Goal: Task Accomplishment & Management: Manage account settings

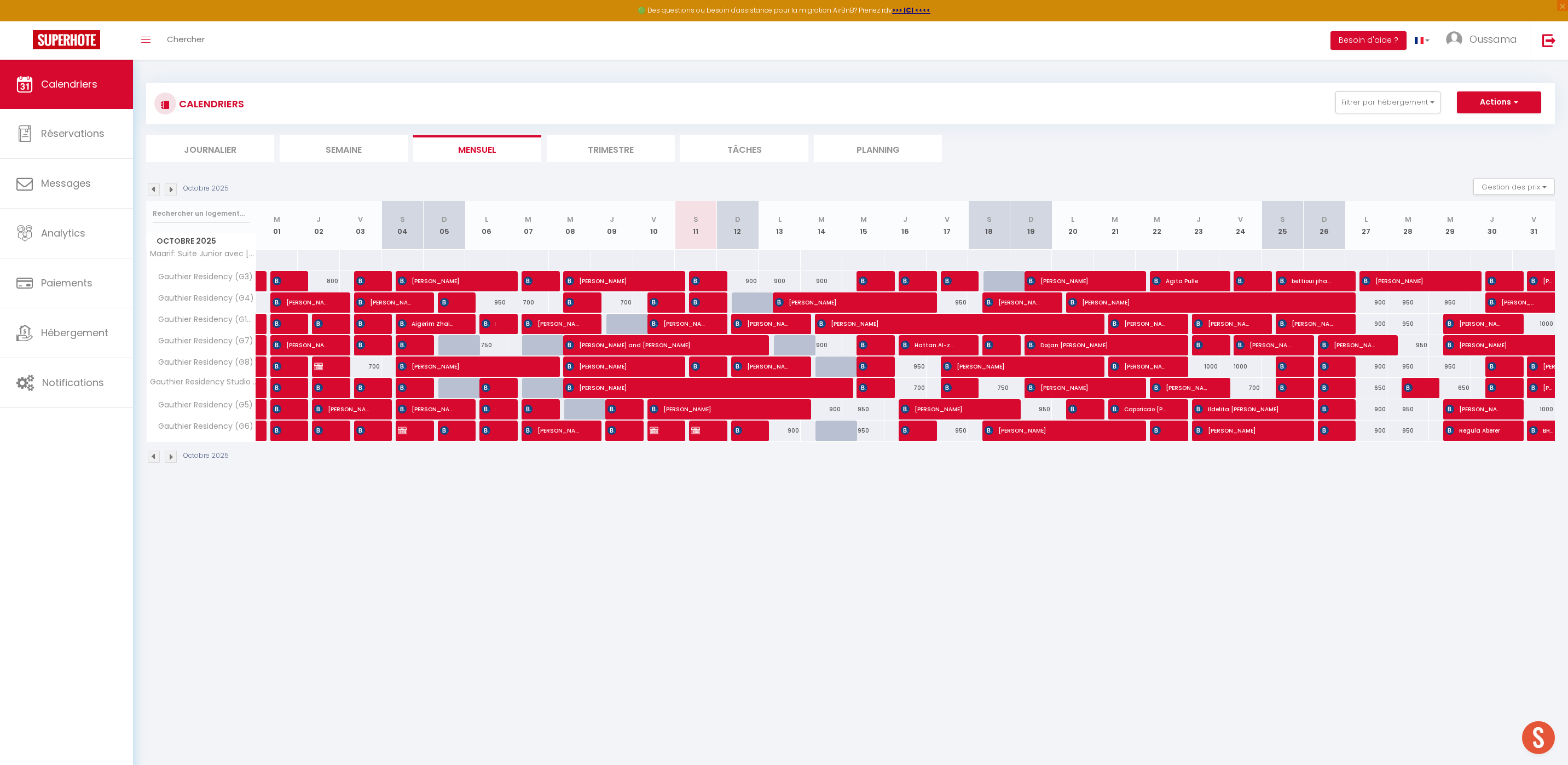
click at [202, 154] on li "Journalier" at bounding box center [210, 148] width 128 height 27
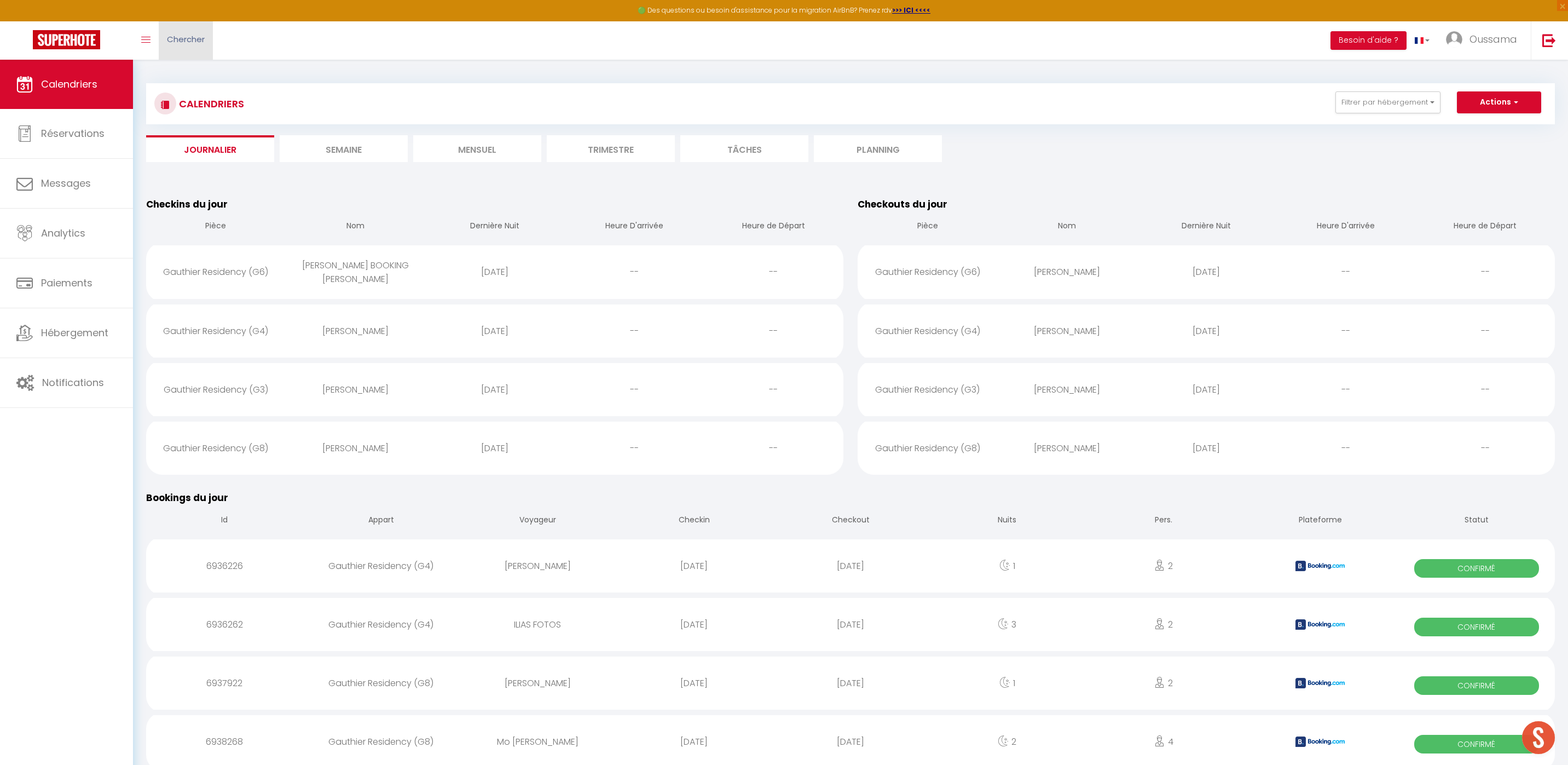
click at [177, 48] on link "Chercher" at bounding box center [186, 40] width 55 height 38
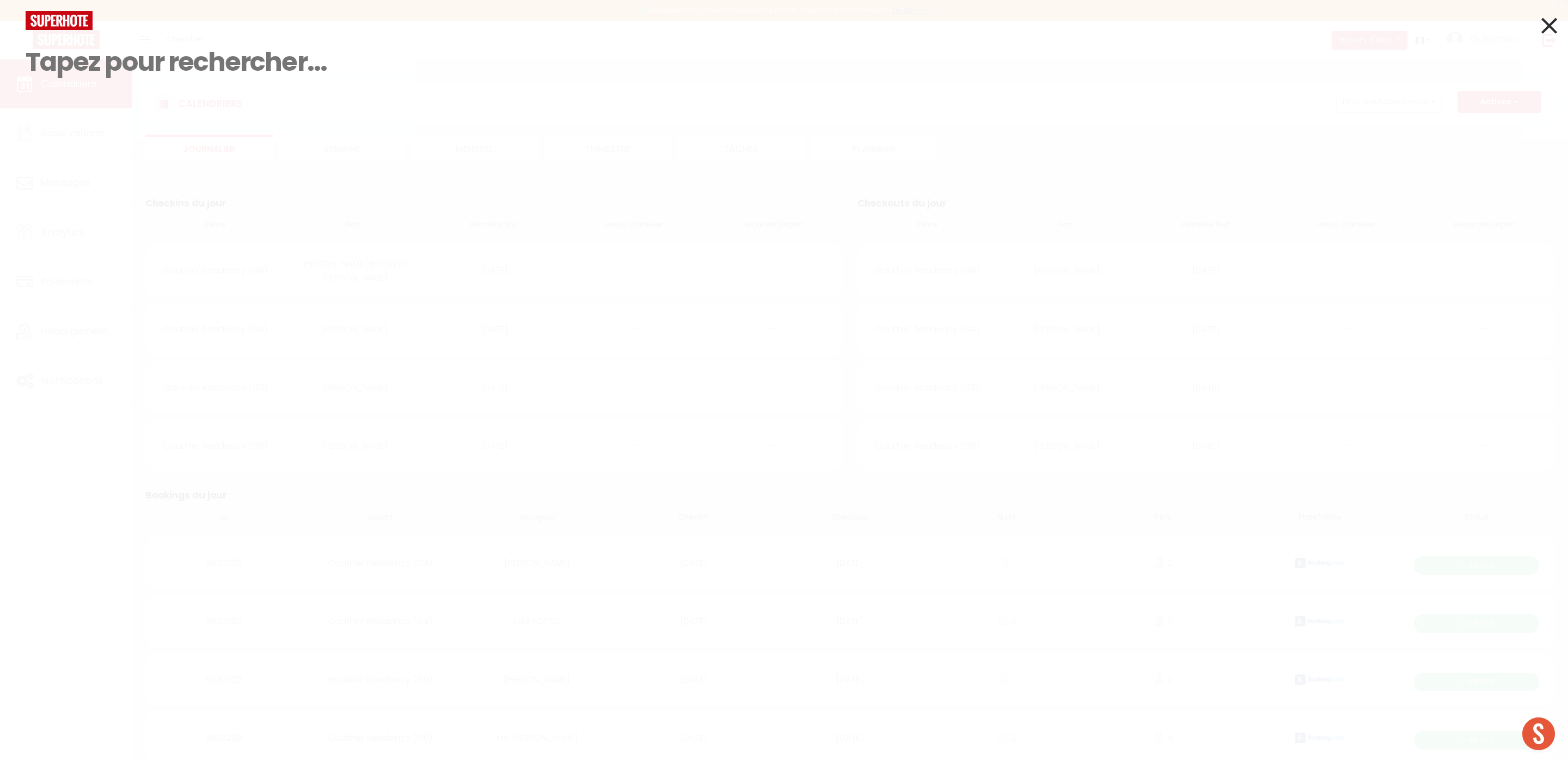
paste input "5306672"
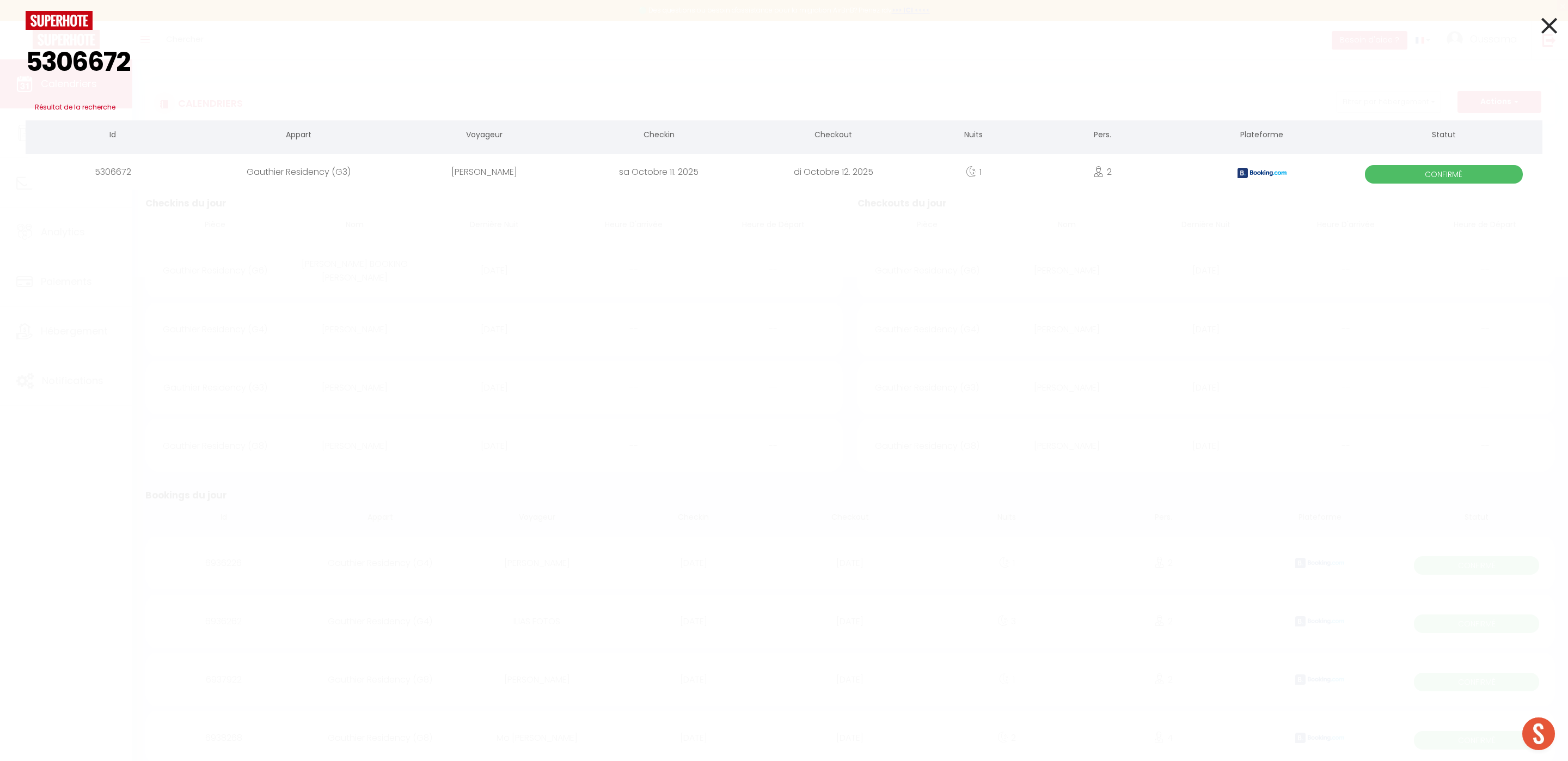
type input "5306672"
click at [540, 174] on div "[PERSON_NAME]" at bounding box center [484, 172] width 174 height 36
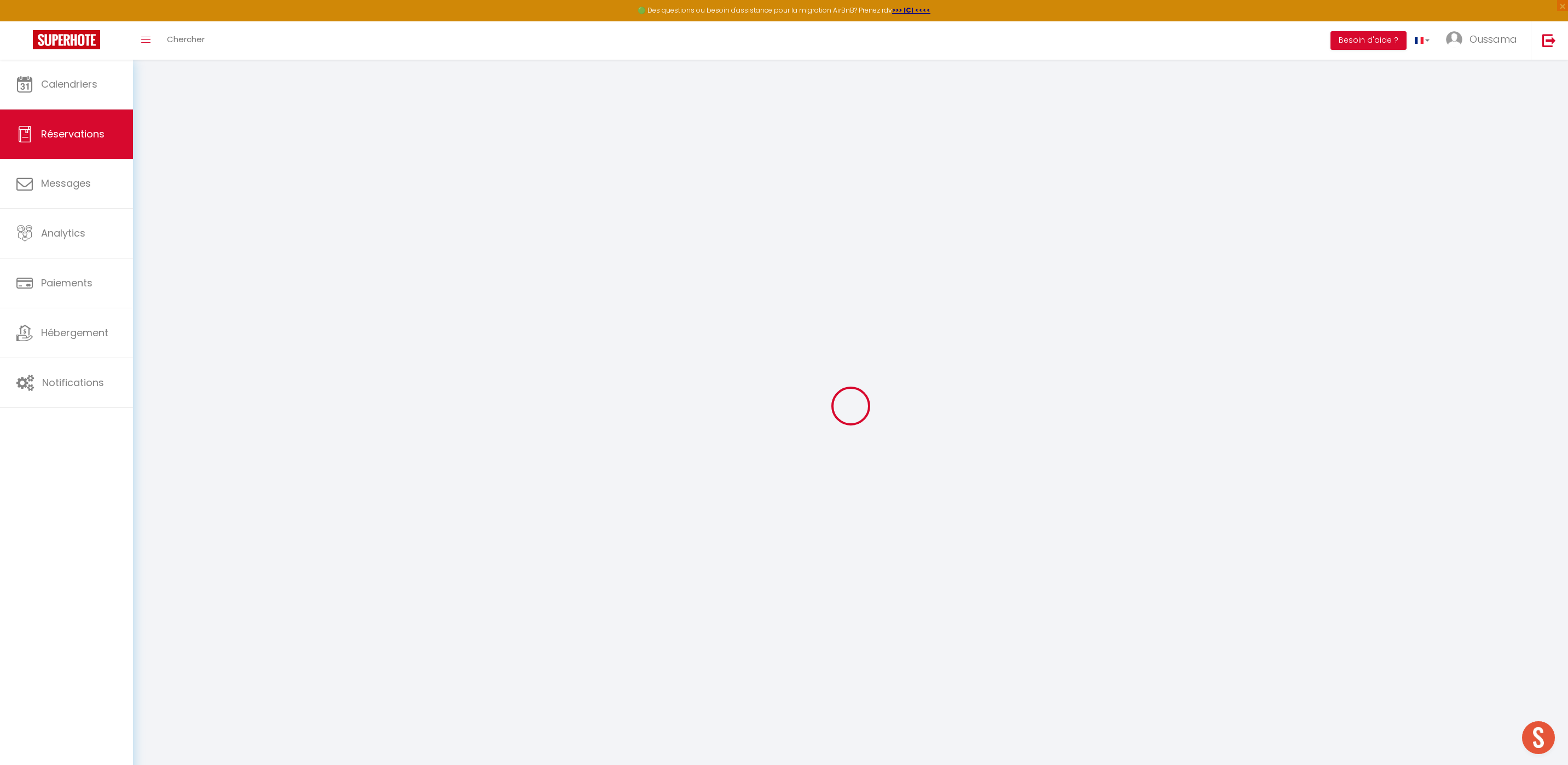
select select
checkbox input "false"
select select
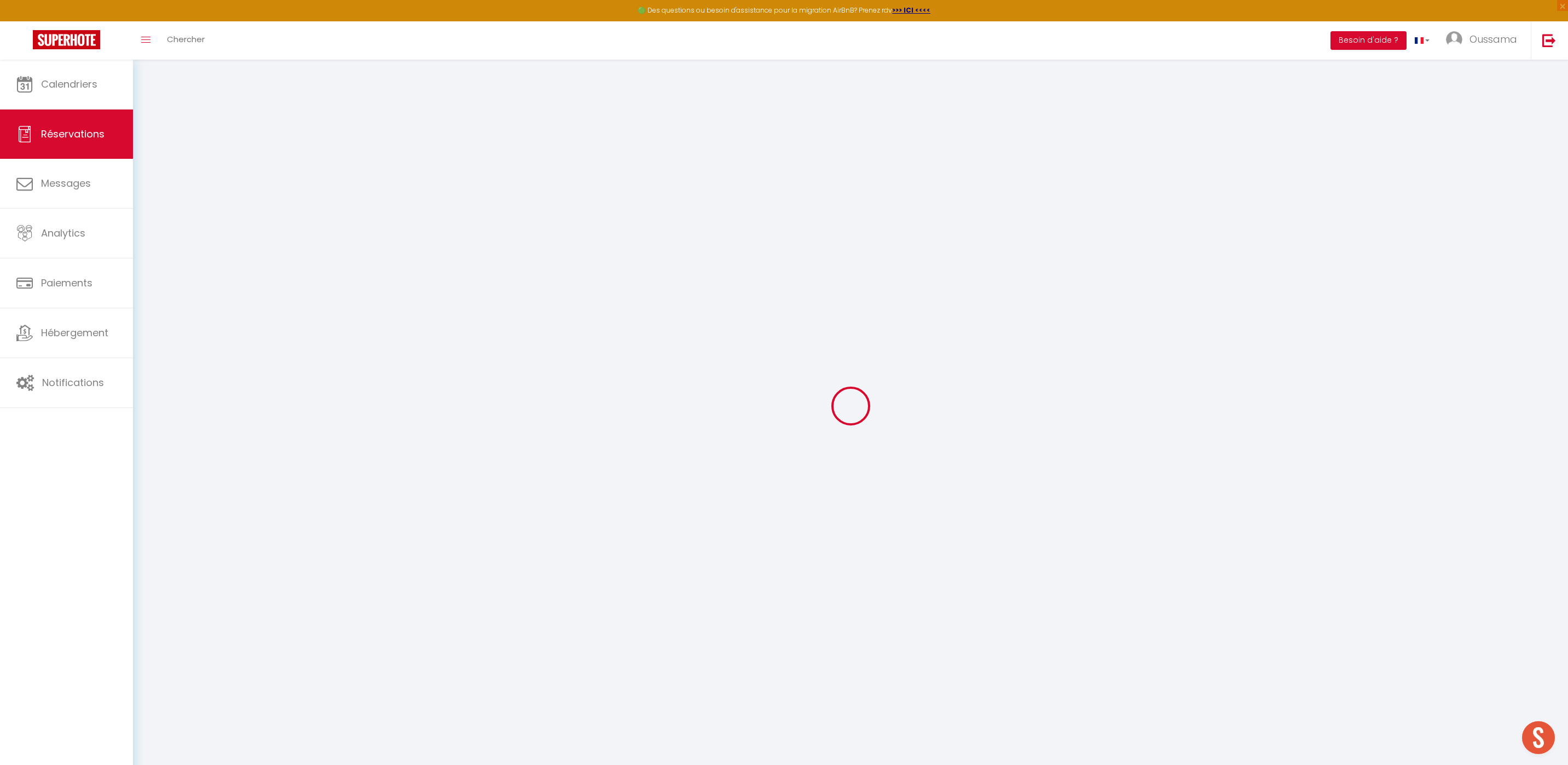
checkbox input "false"
select select
checkbox input "false"
type textarea "Approximate time of arrival: between 21:00 and 22:00 Nous souhaitons bénéficier…"
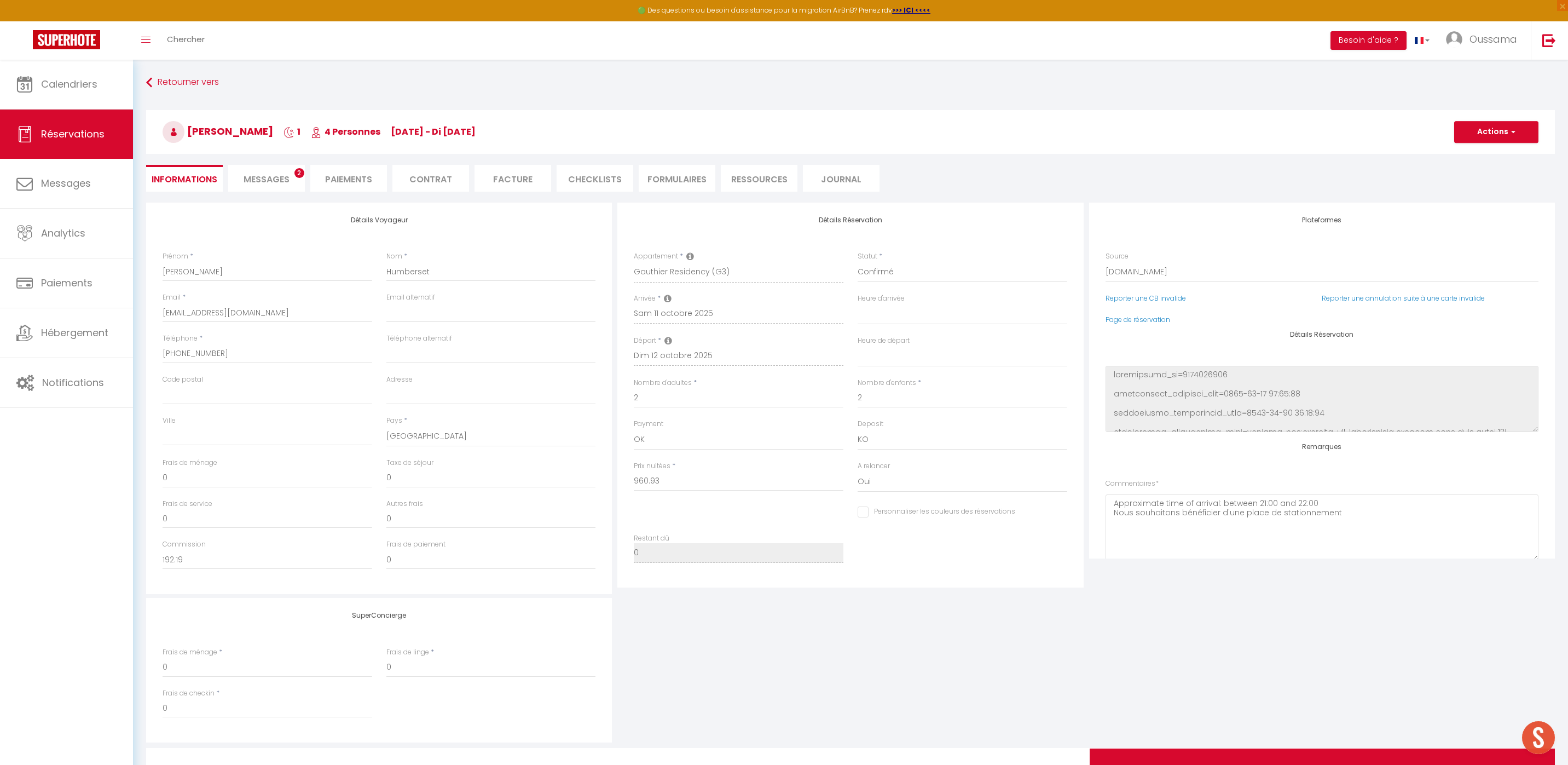
type input "88.12"
select select
checkbox input "false"
select select
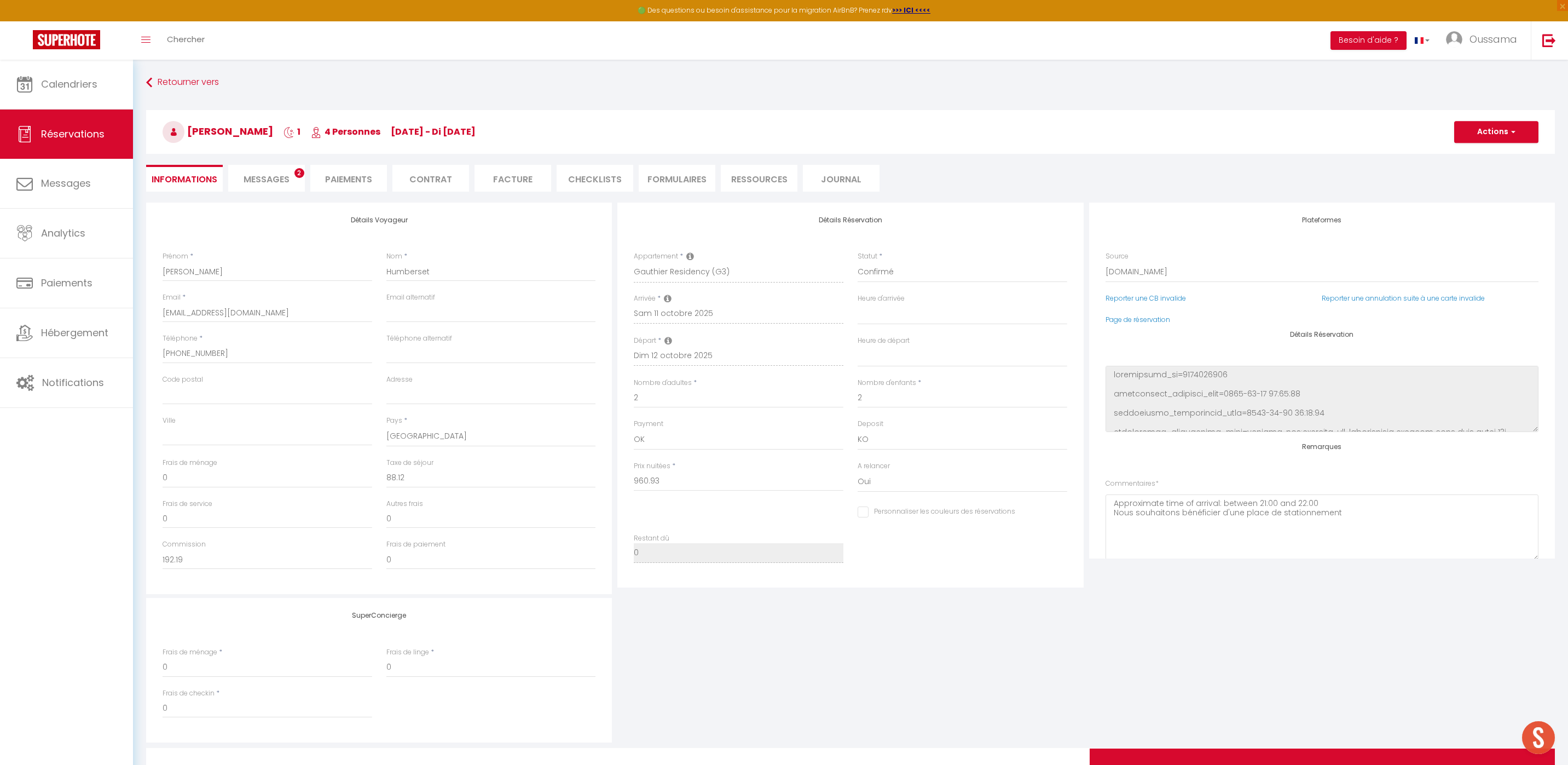
select select
click at [1133, 313] on div "Reporter une CB invalide" at bounding box center [1210, 304] width 224 height 21
click at [1133, 318] on link "Page de réservation" at bounding box center [1138, 319] width 64 height 9
click at [109, 103] on link "Calendriers" at bounding box center [66, 84] width 133 height 50
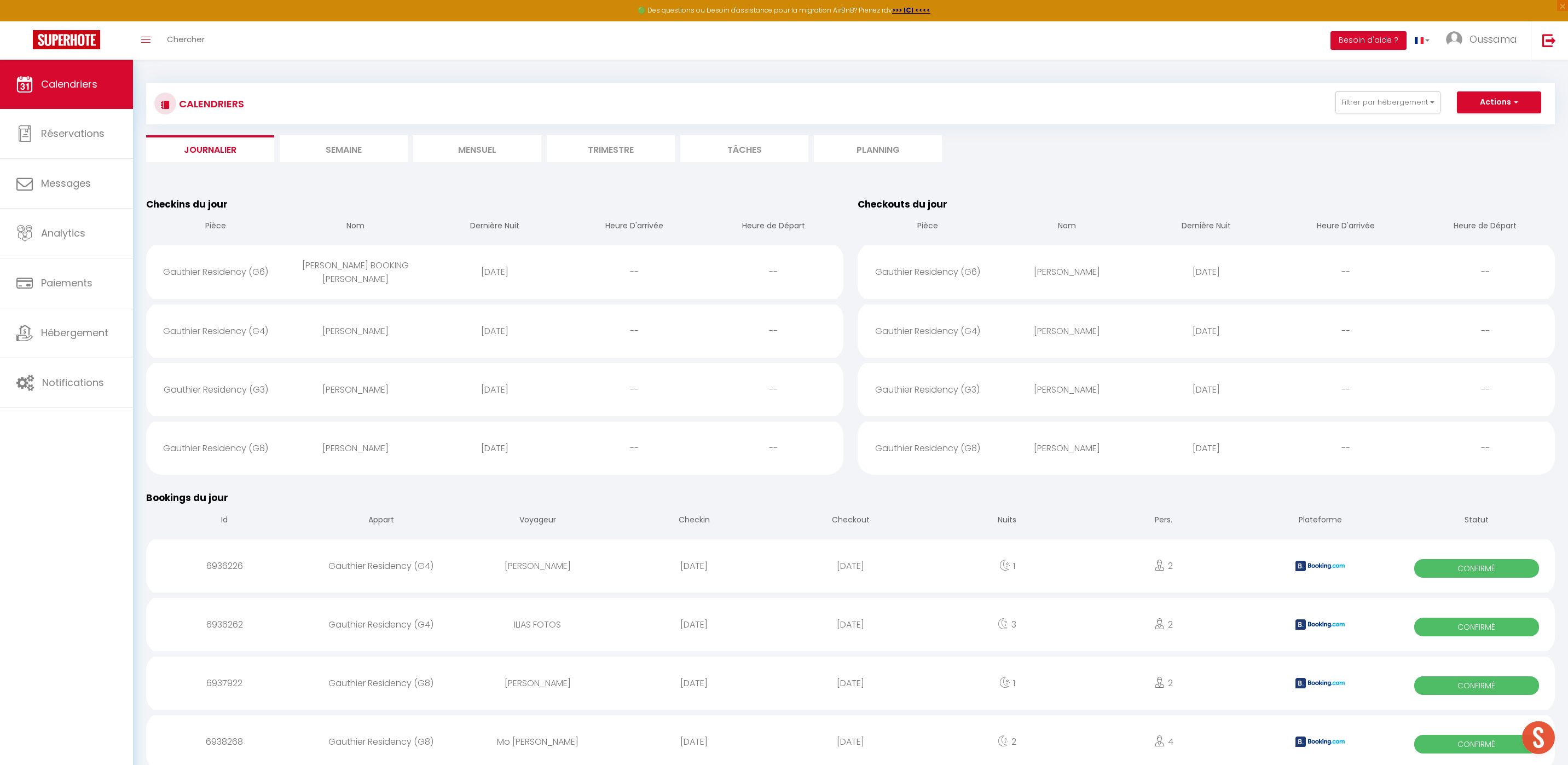
click at [489, 160] on li "Mensuel" at bounding box center [477, 148] width 128 height 27
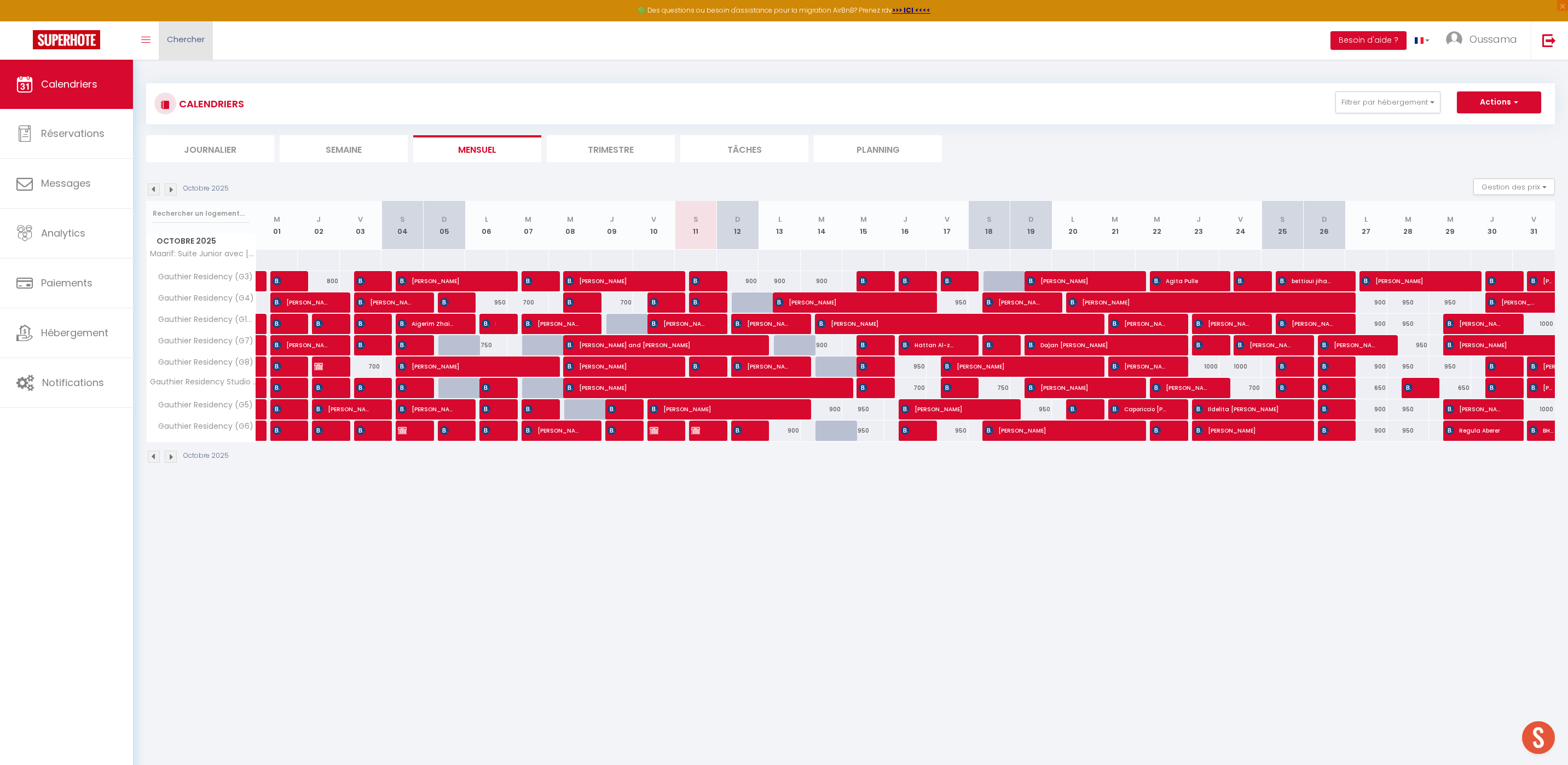
click at [171, 50] on link "Chercher" at bounding box center [186, 40] width 55 height 38
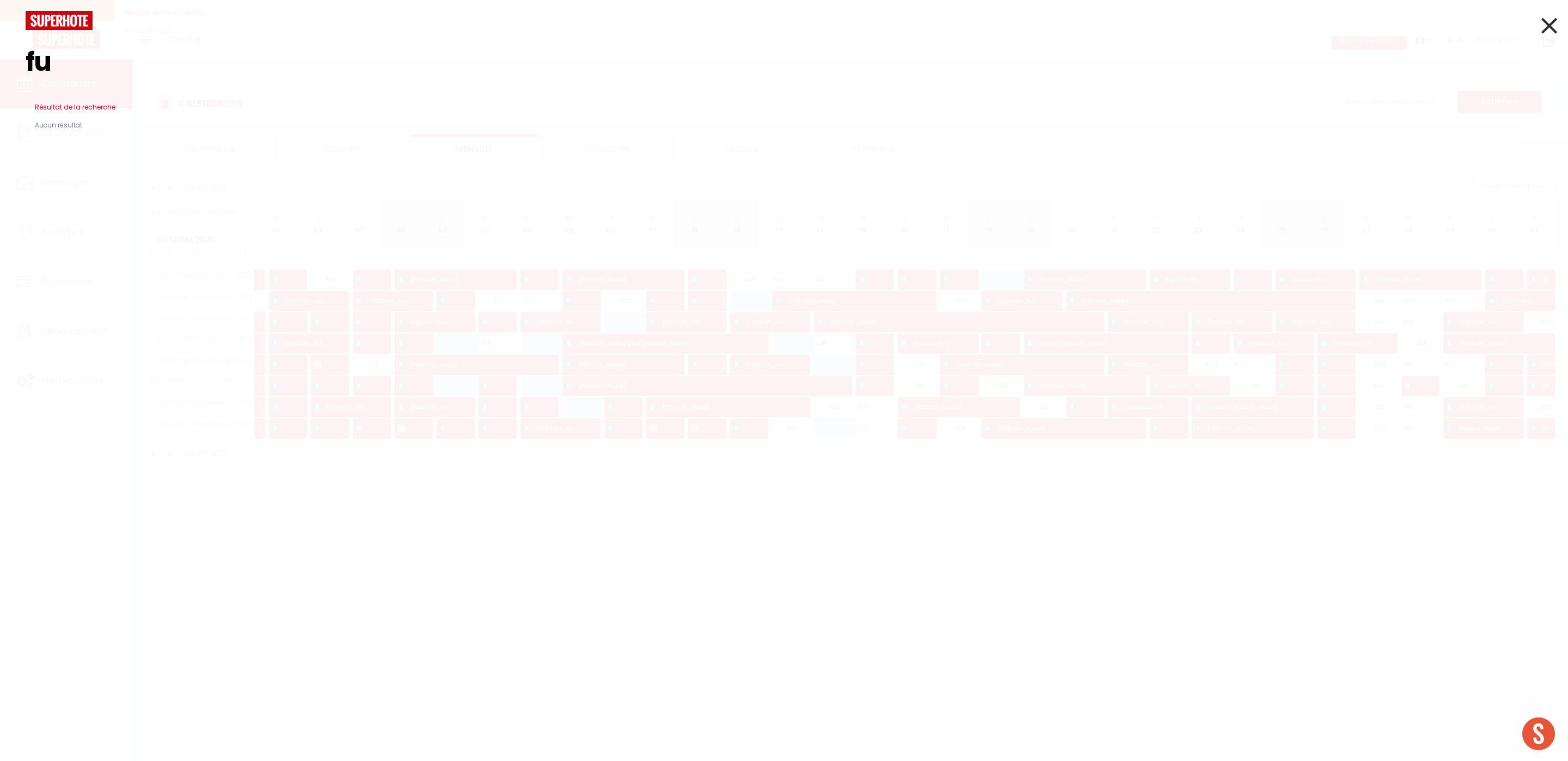
type input "f"
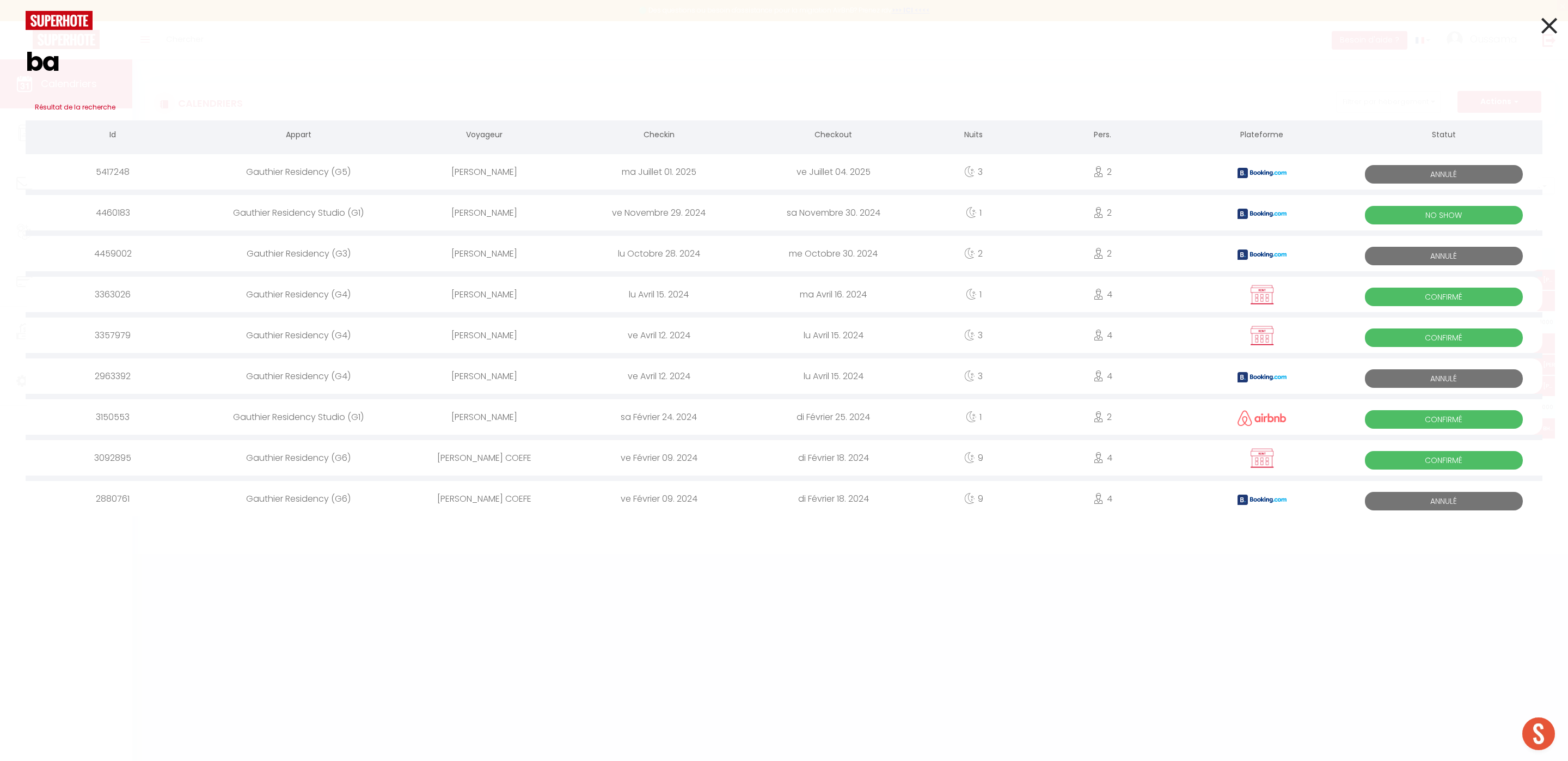
type input "b"
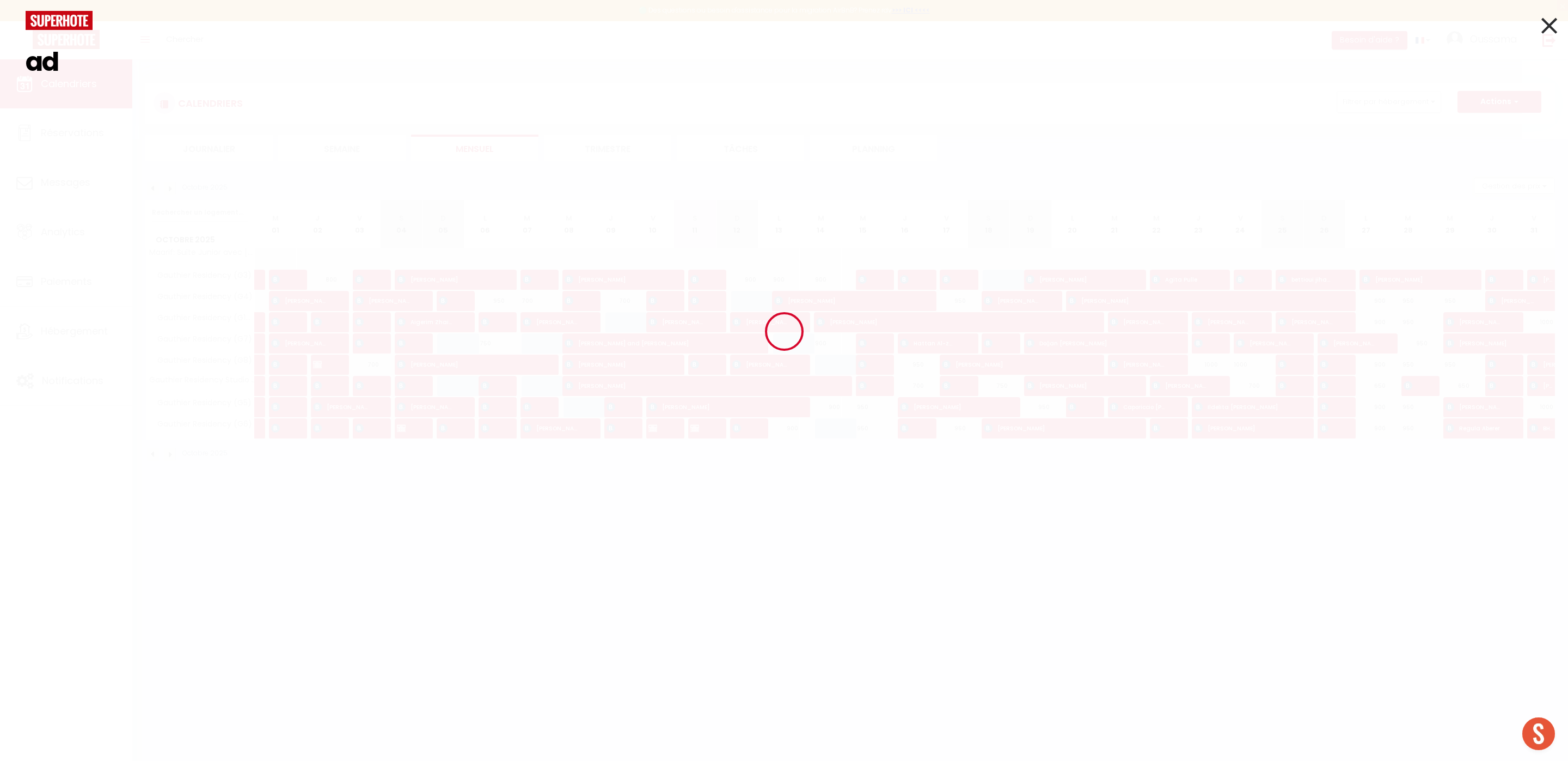
type input "a"
click at [1553, 23] on icon at bounding box center [1549, 26] width 16 height 28
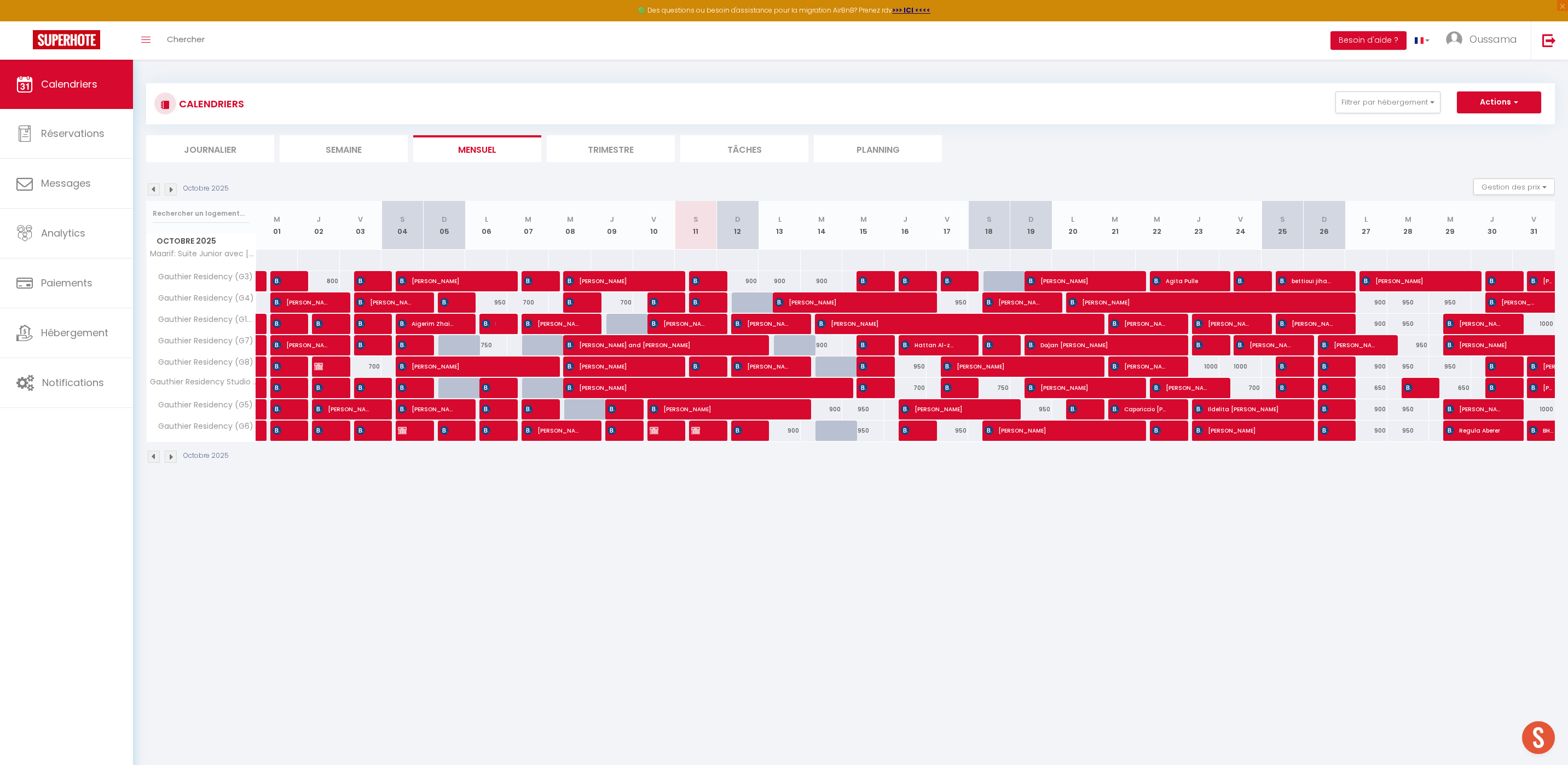
click at [216, 153] on li "Journalier" at bounding box center [210, 148] width 128 height 27
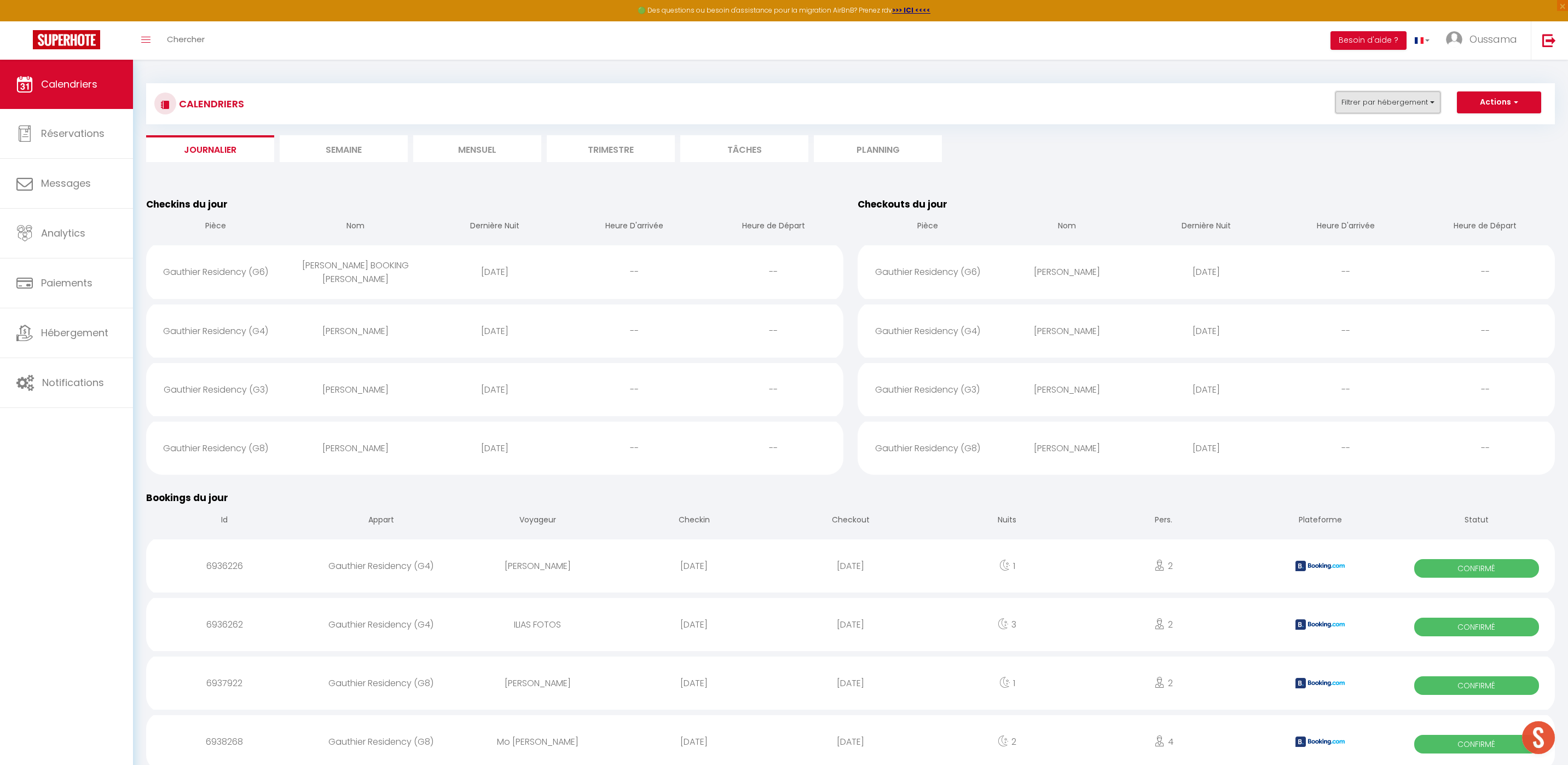
click at [1366, 107] on button "Filtrer par hébergement" at bounding box center [1388, 102] width 105 height 22
click at [1349, 177] on input "CASABLANCA BEL AZUR" at bounding box center [1423, 177] width 164 height 11
checkbox input "true"
checkbox input "false"
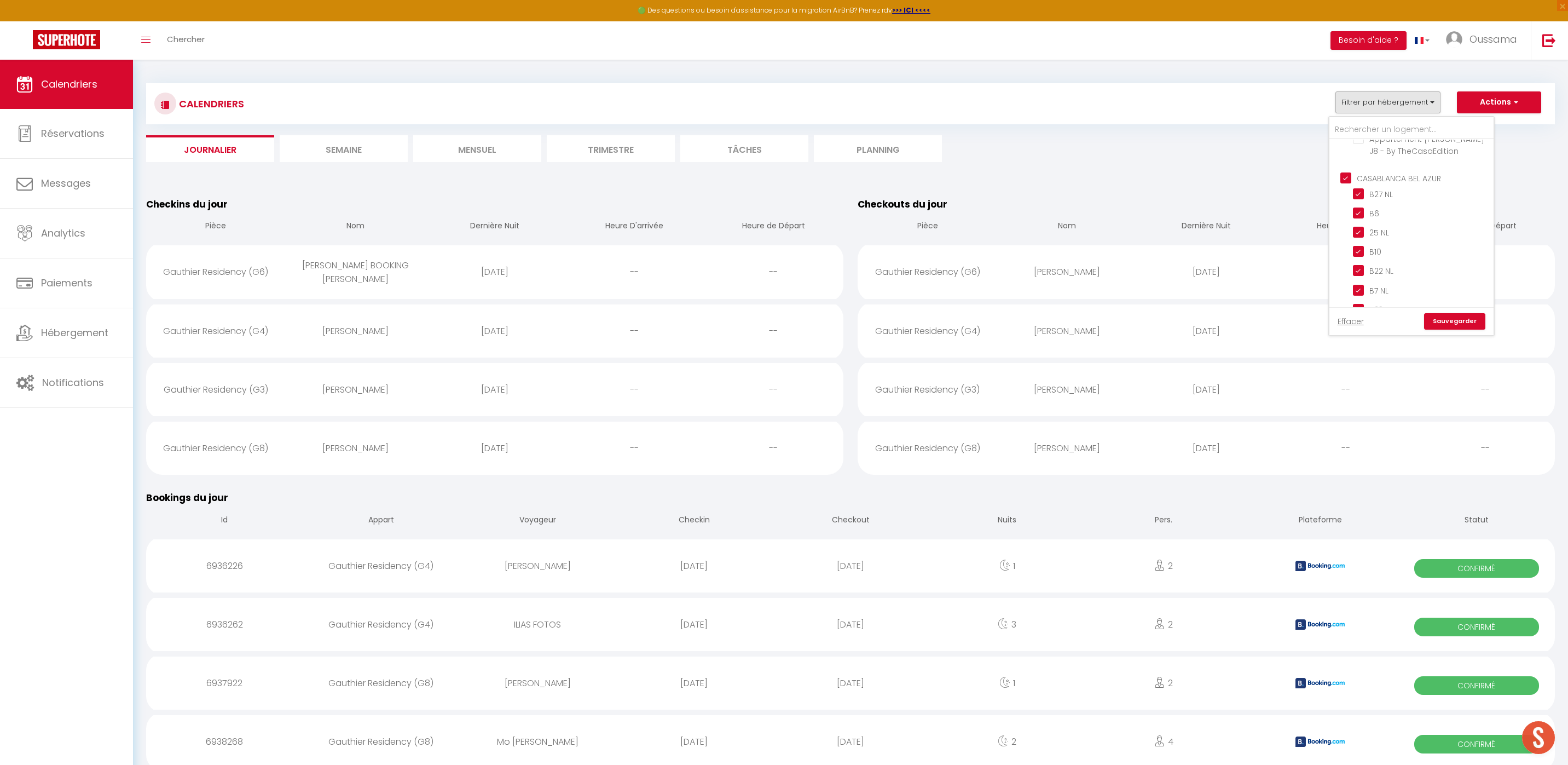
checkbox input "false"
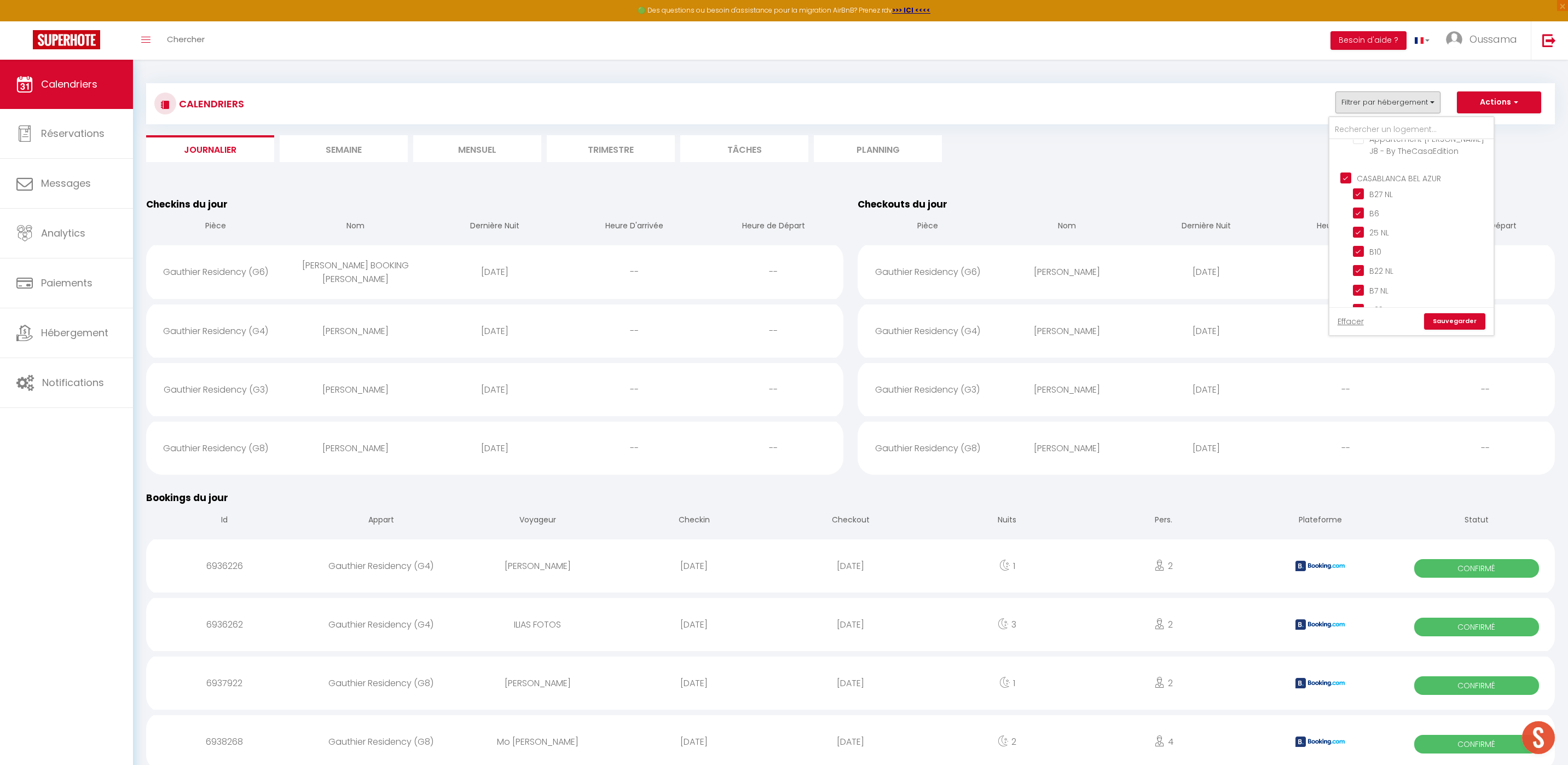
checkbox input "false"
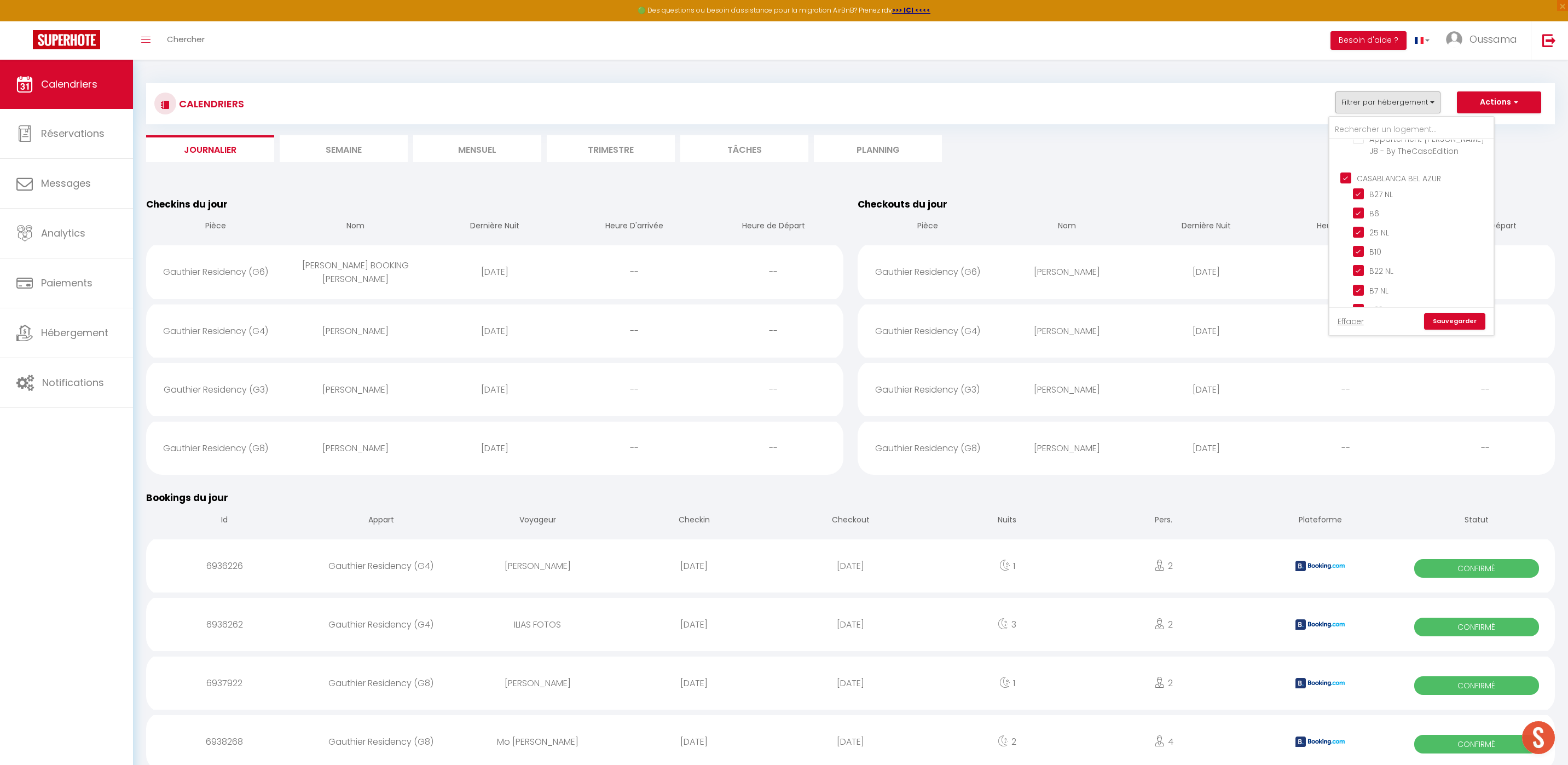
checkbox input "false"
checkbox input "true"
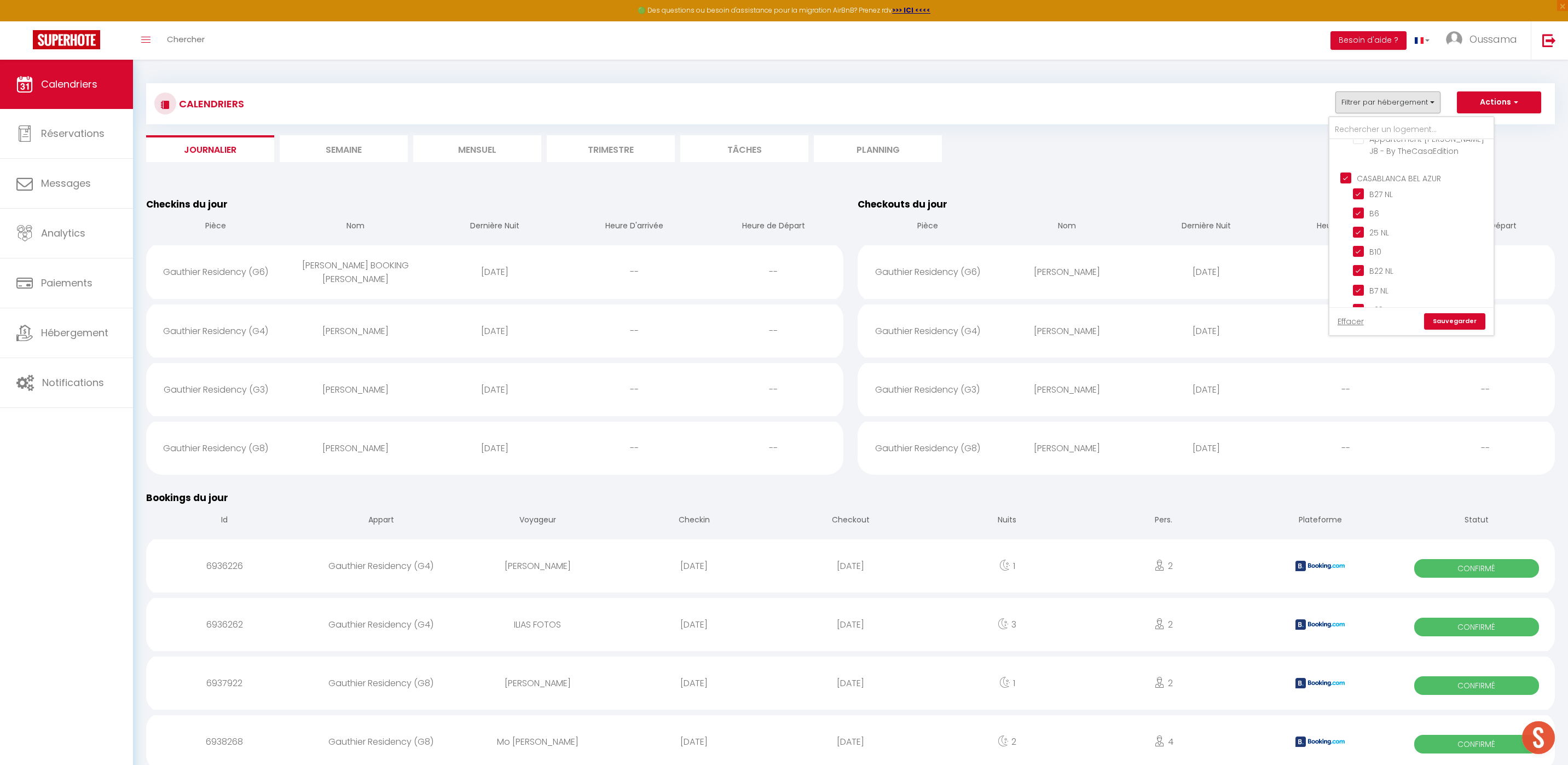
checkbox input "true"
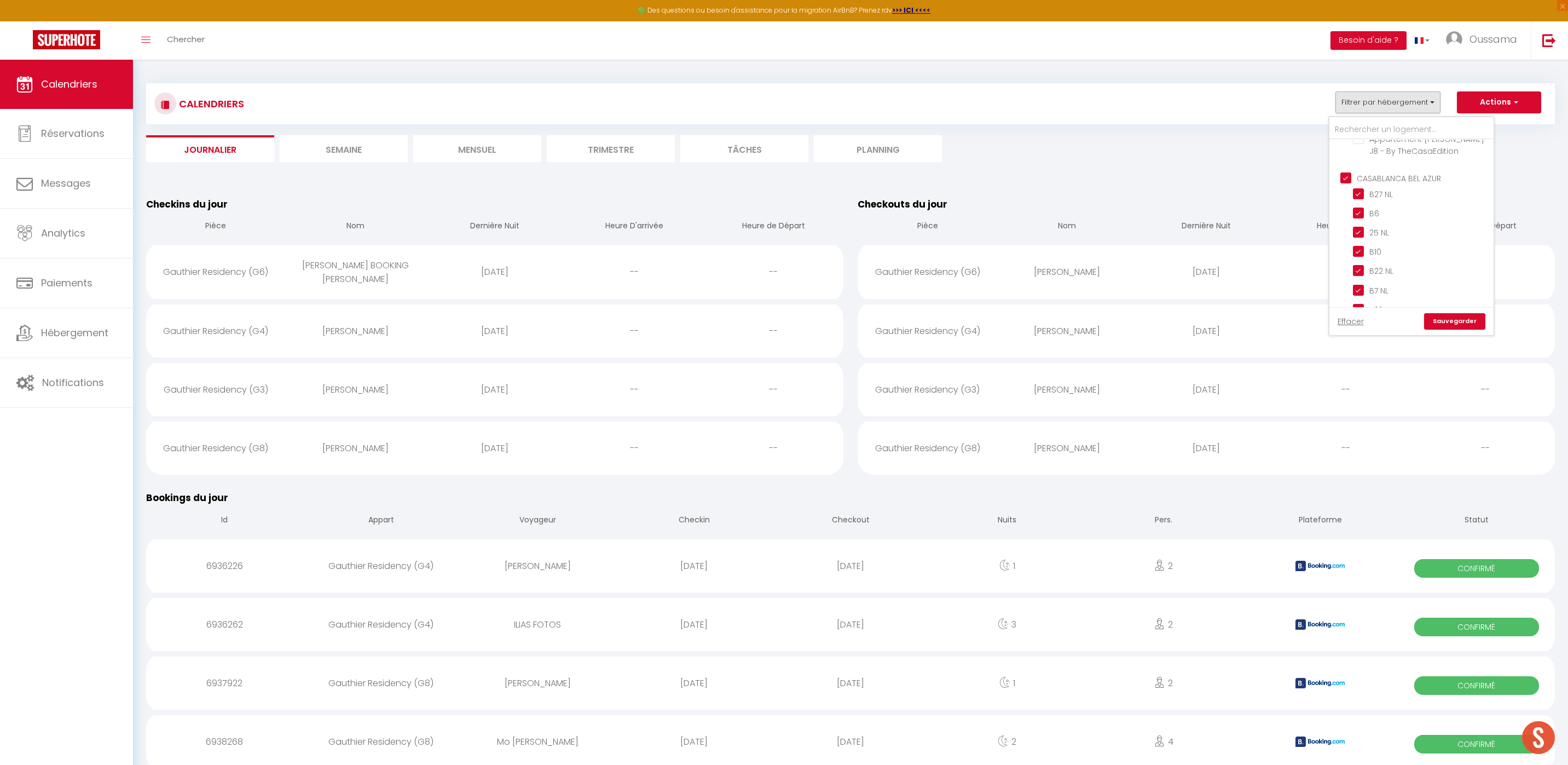
checkbox input "true"
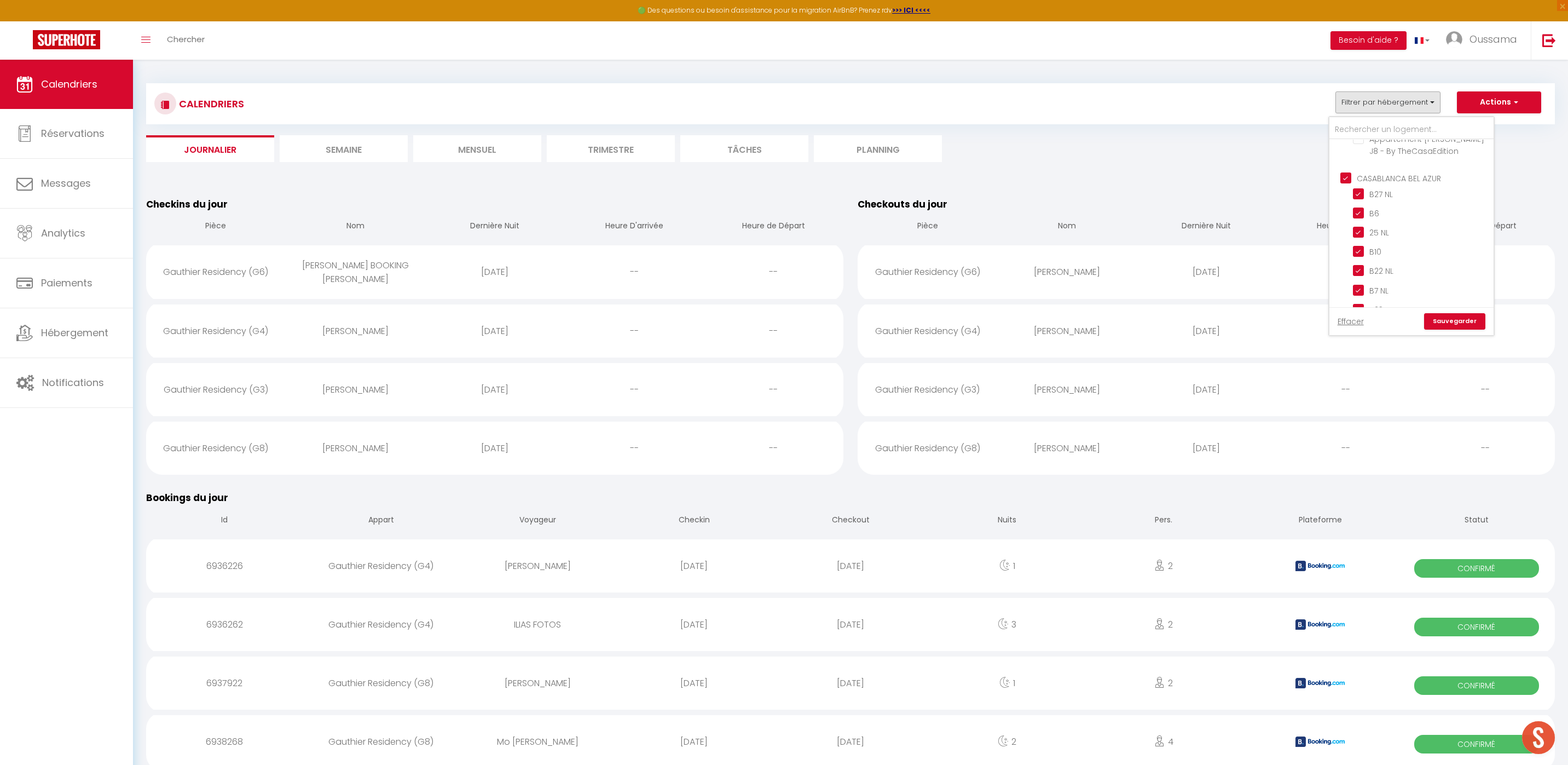
checkbox input "true"
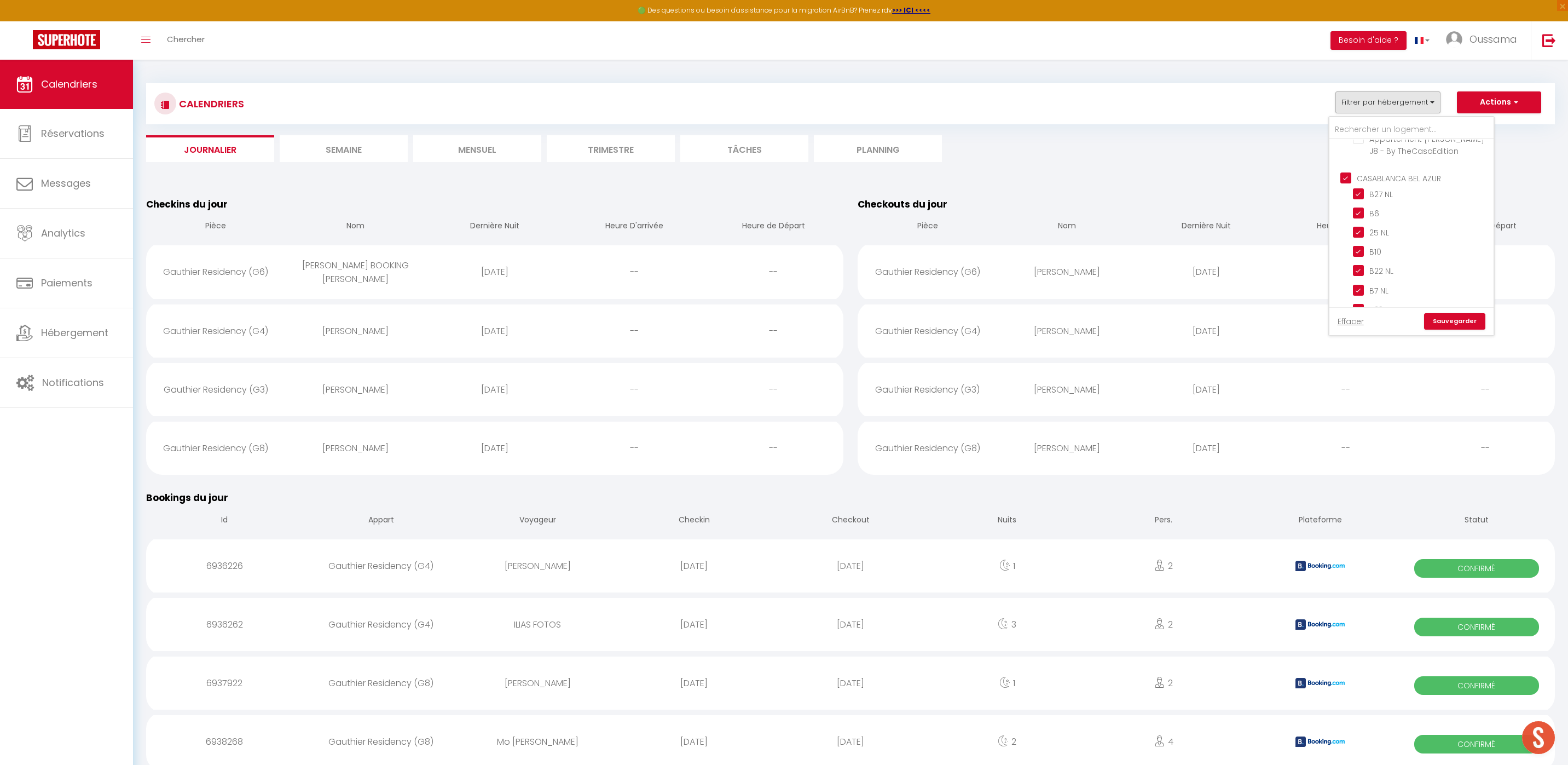
checkbox input "true"
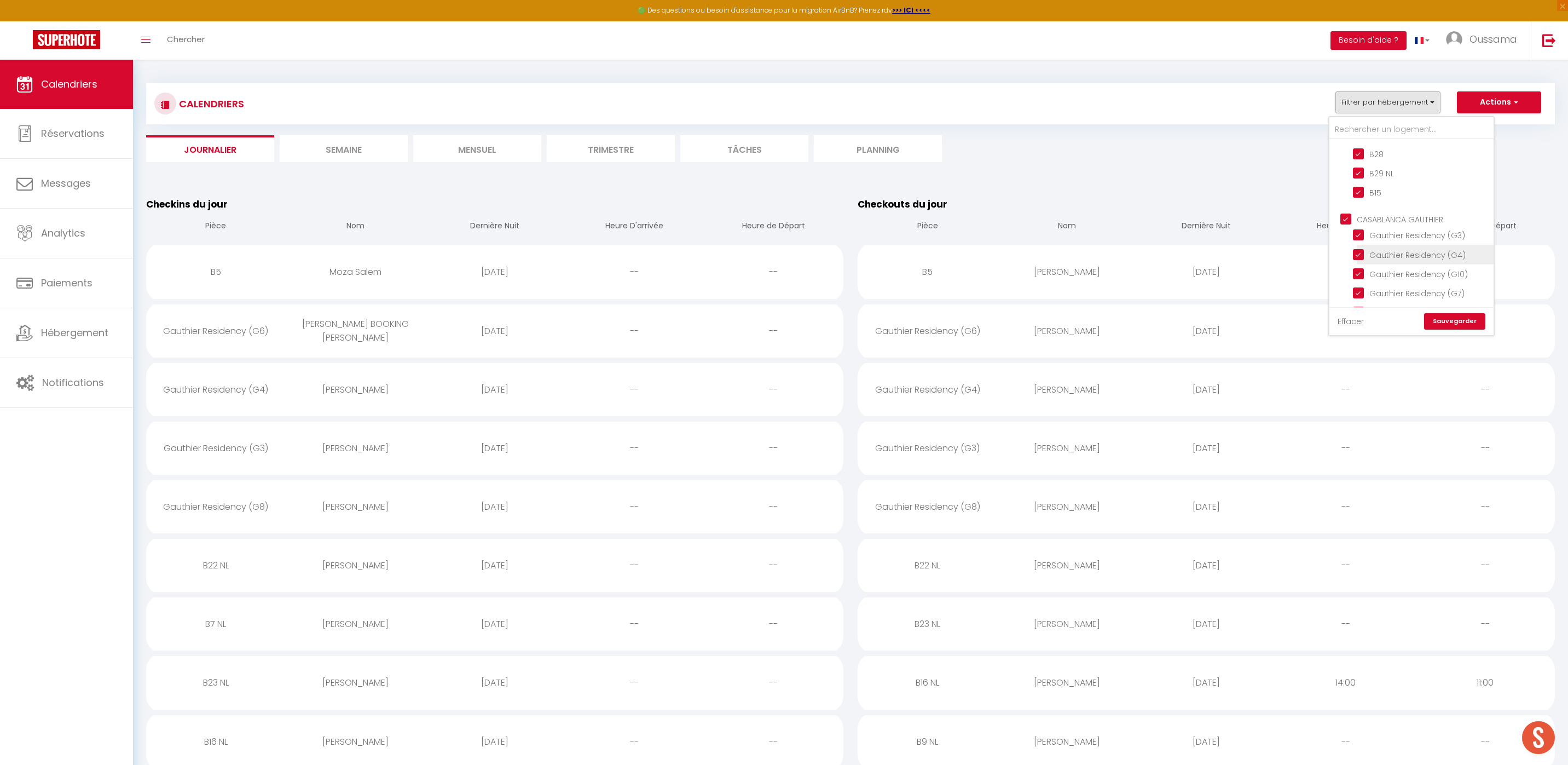
scroll to position [752, 0]
click at [1350, 218] on input "CASABLANCA GAUTHIER" at bounding box center [1423, 223] width 164 height 11
checkbox input "false"
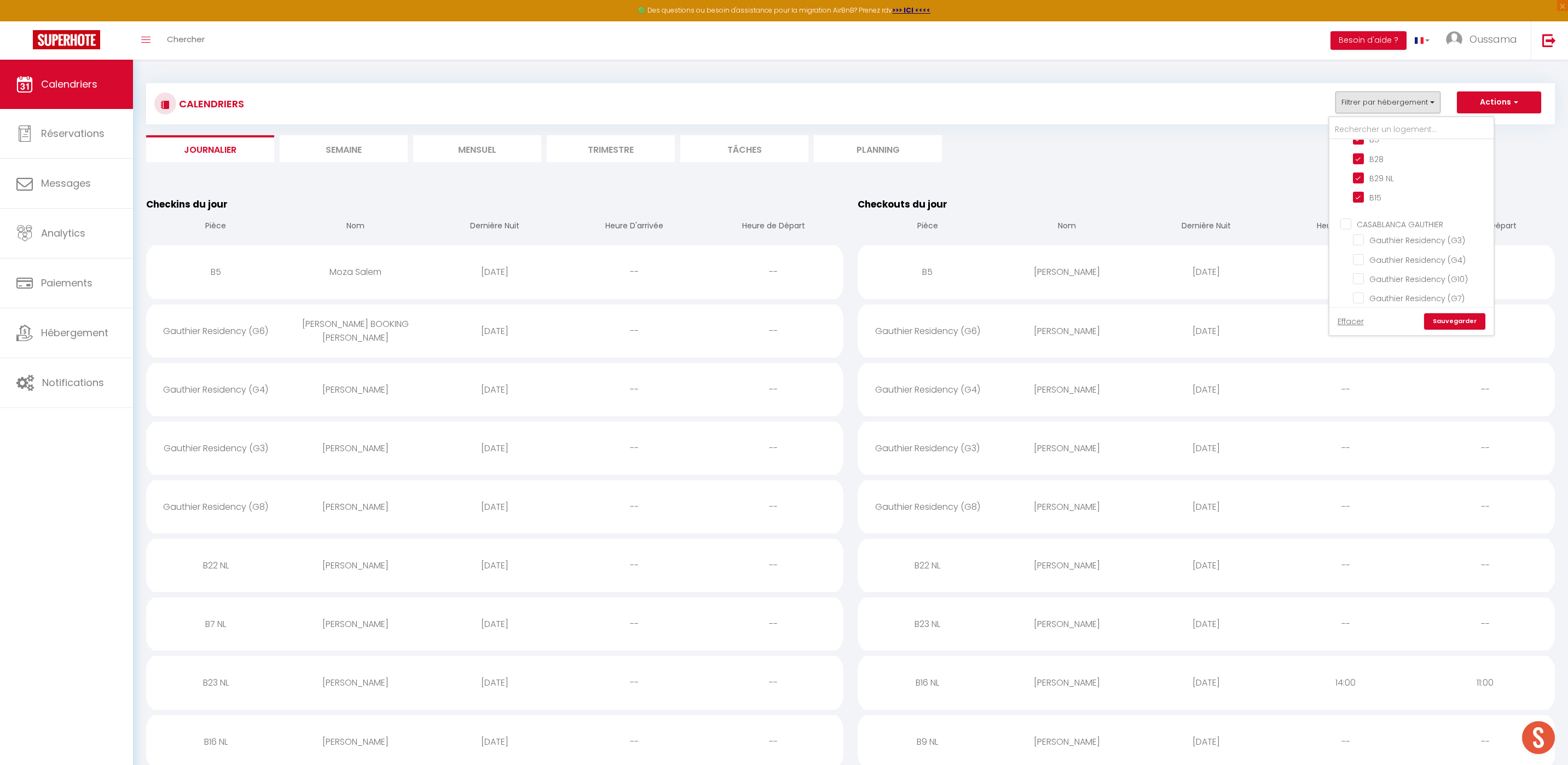
checkbox input "false"
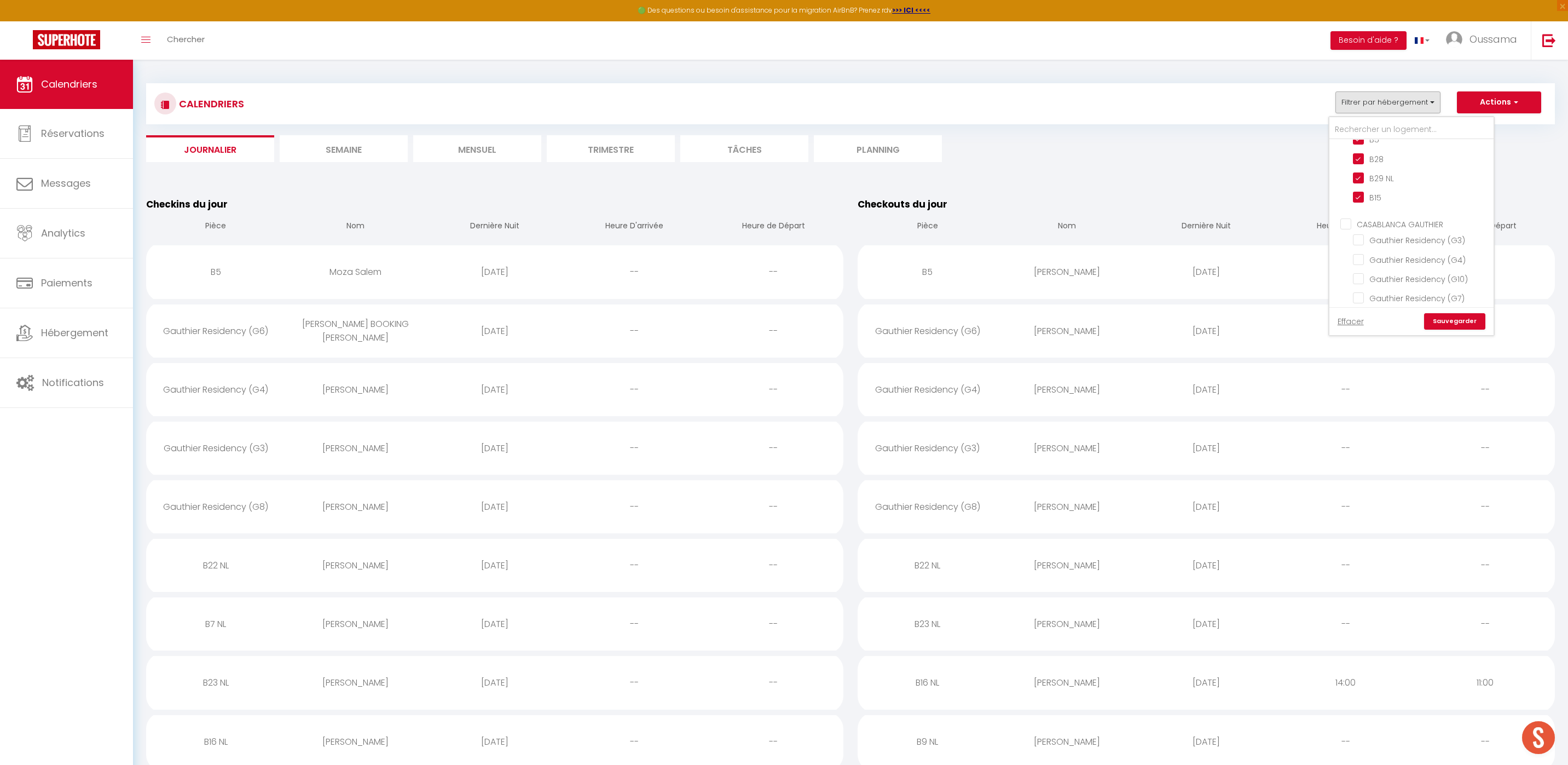
checkbox input "false"
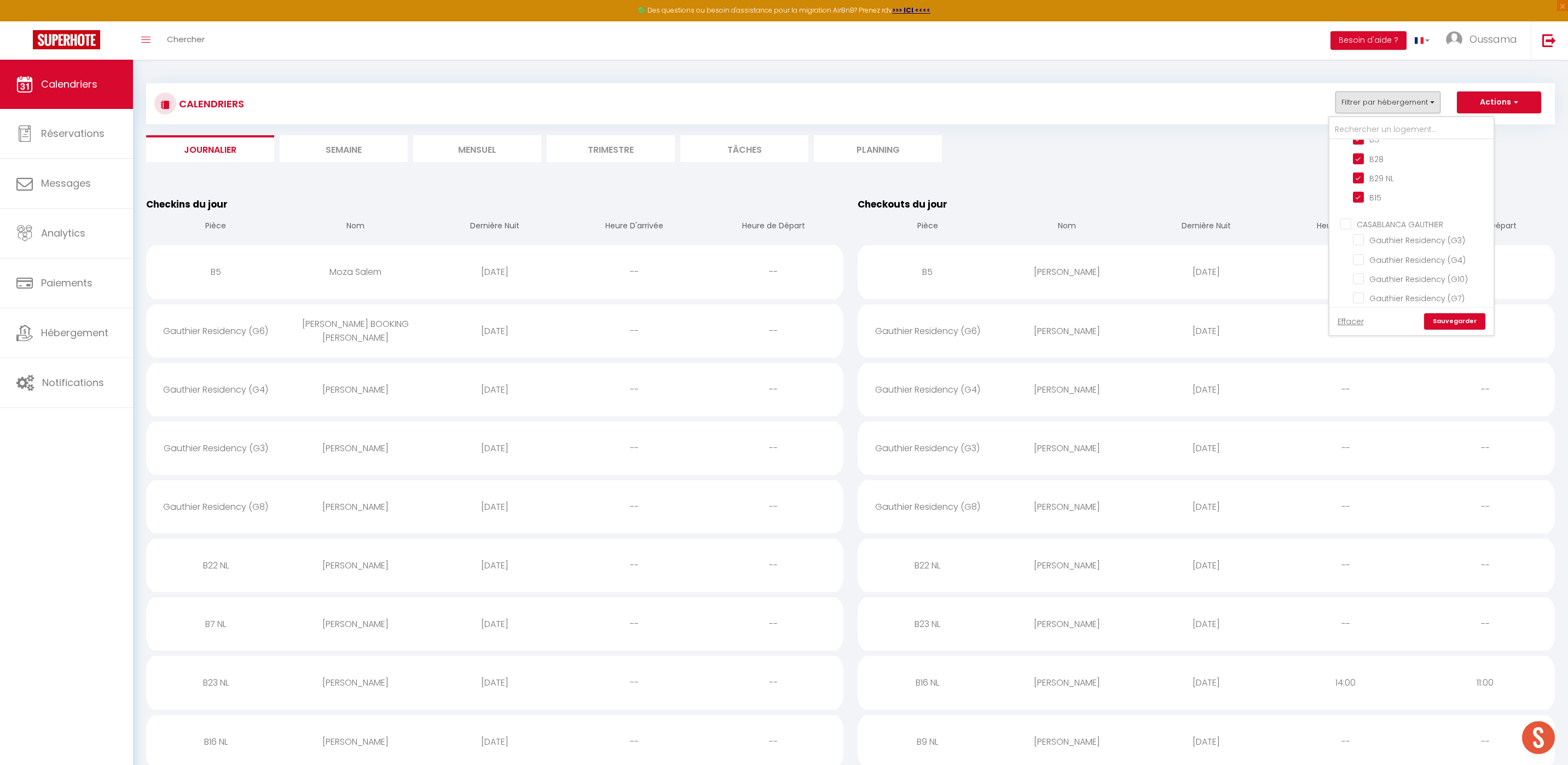
checkbox input "false"
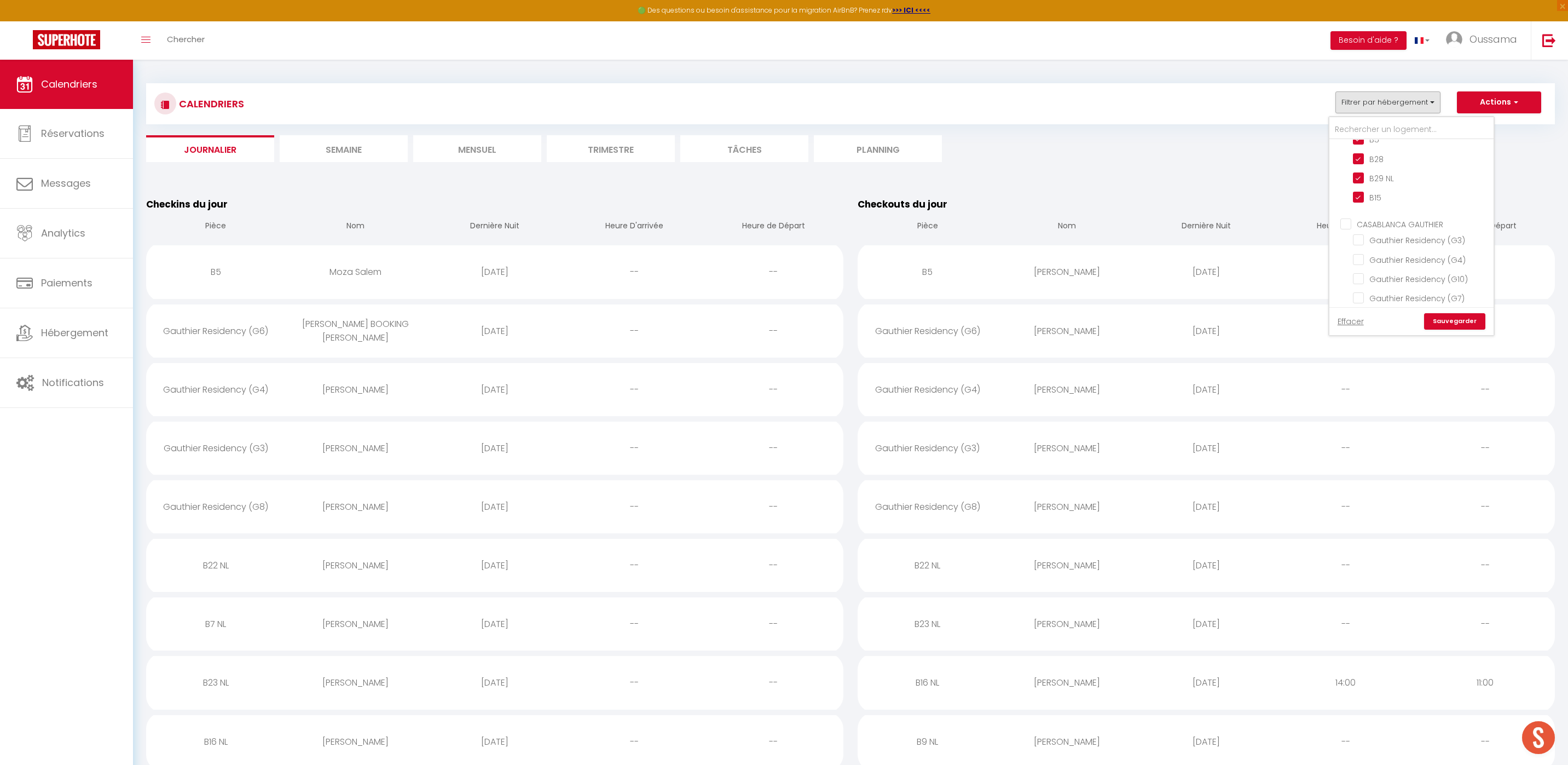
checkbox input "false"
click at [1460, 321] on link "Sauvegarder" at bounding box center [1455, 321] width 61 height 16
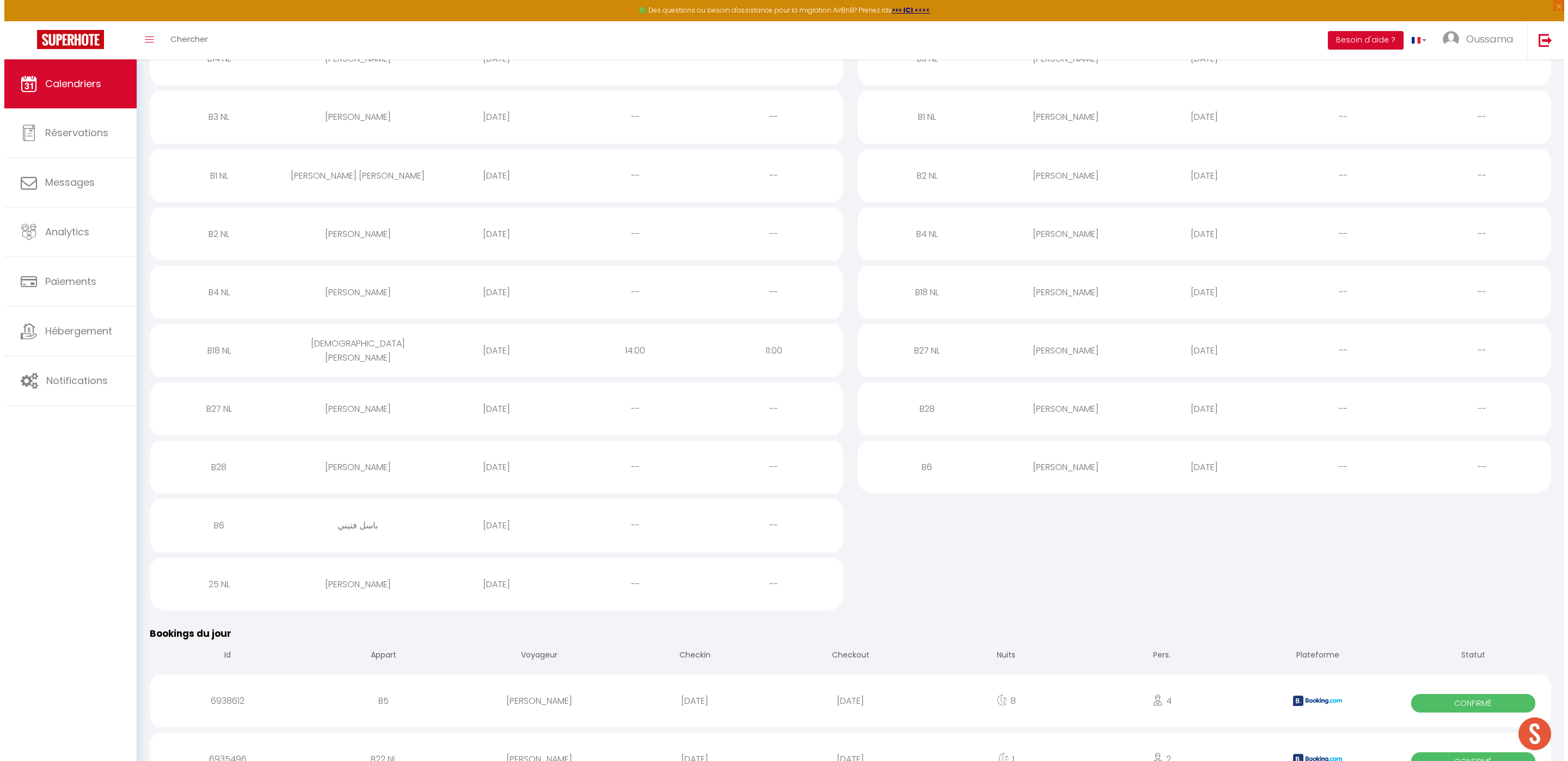
scroll to position [619, 0]
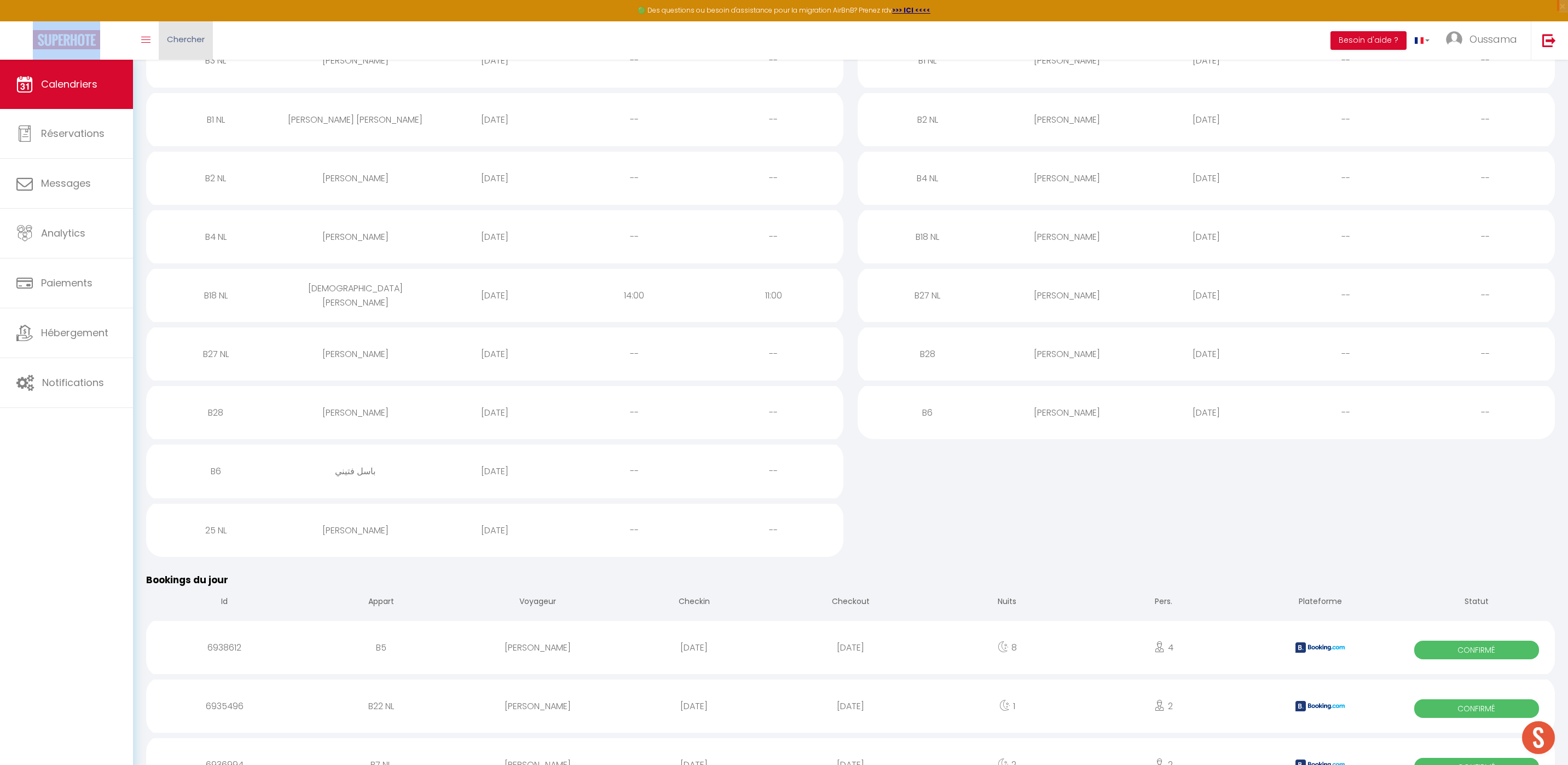
drag, startPoint x: 164, startPoint y: 20, endPoint x: 170, endPoint y: 29, distance: 10.8
click at [164, 21] on nav "🟢 Des questions ou besoin d'assistance pour la migration AirBnB? Prenez rdv >>>…" at bounding box center [784, 29] width 1568 height 59
click at [173, 32] on link "Chercher" at bounding box center [186, 40] width 55 height 38
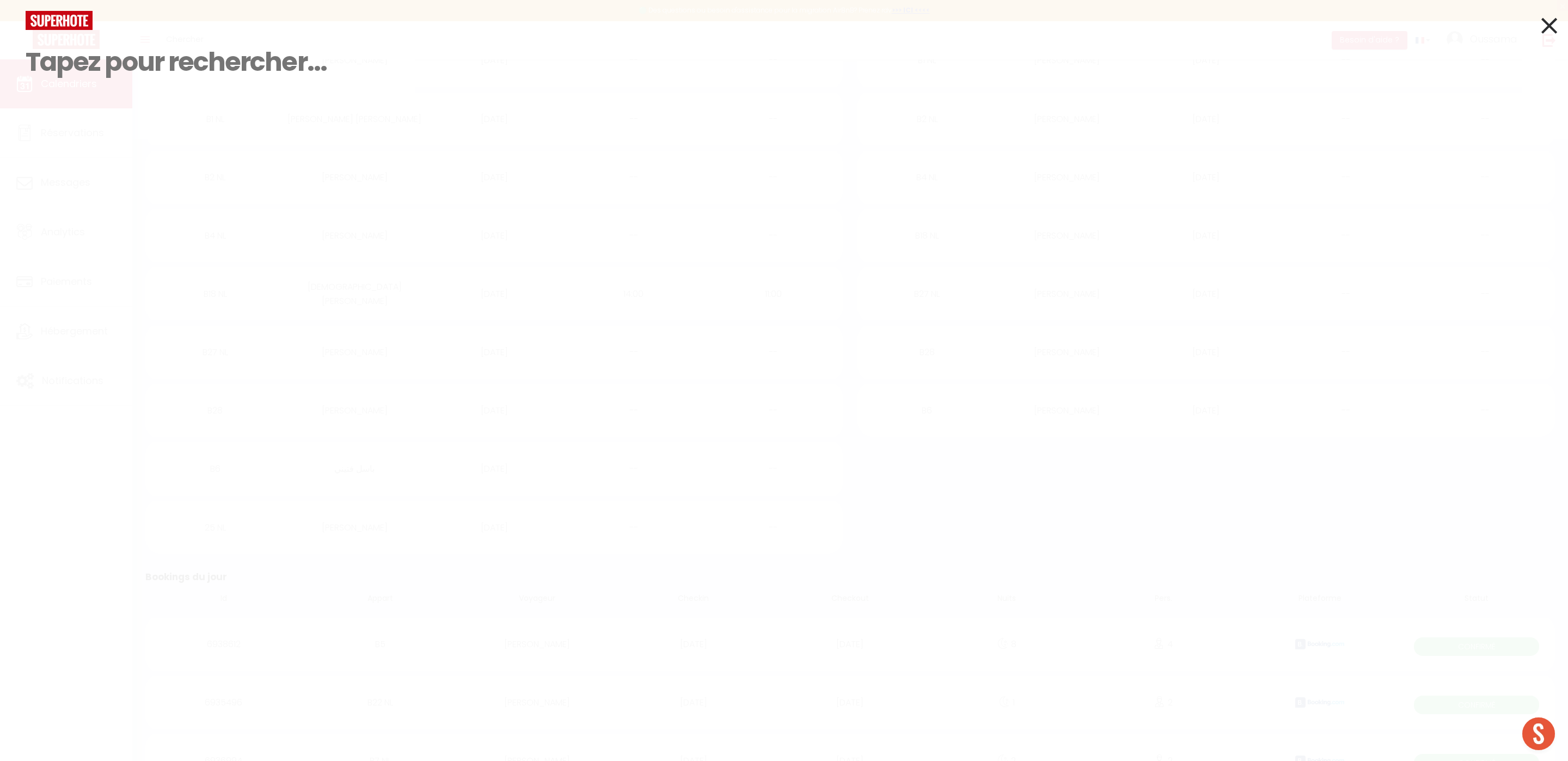
drag, startPoint x: 197, startPoint y: 96, endPoint x: 169, endPoint y: 70, distance: 38.2
paste input "باسل"
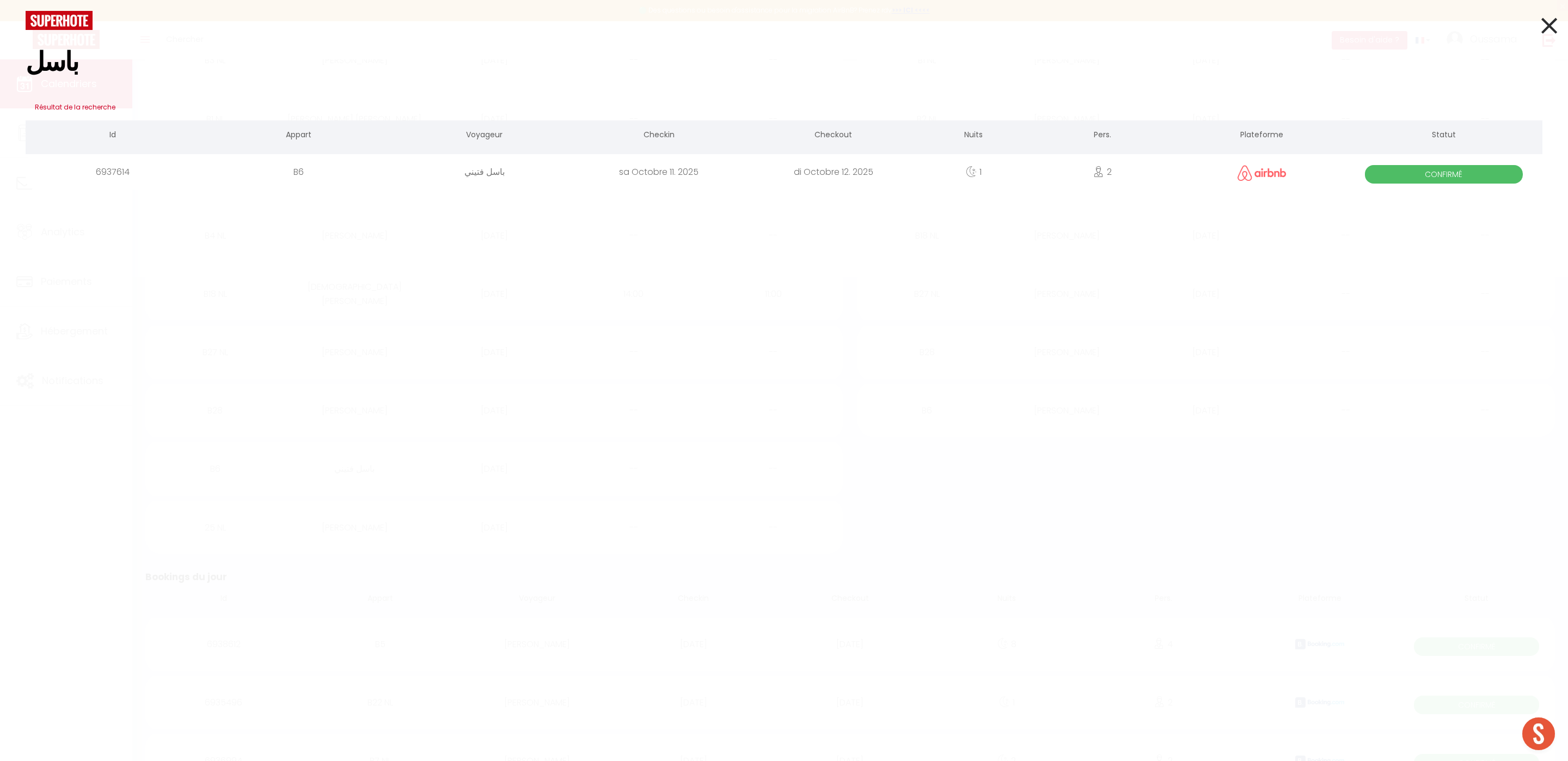
type input "باسل"
click at [487, 174] on div "باسل فتيني" at bounding box center [484, 172] width 174 height 36
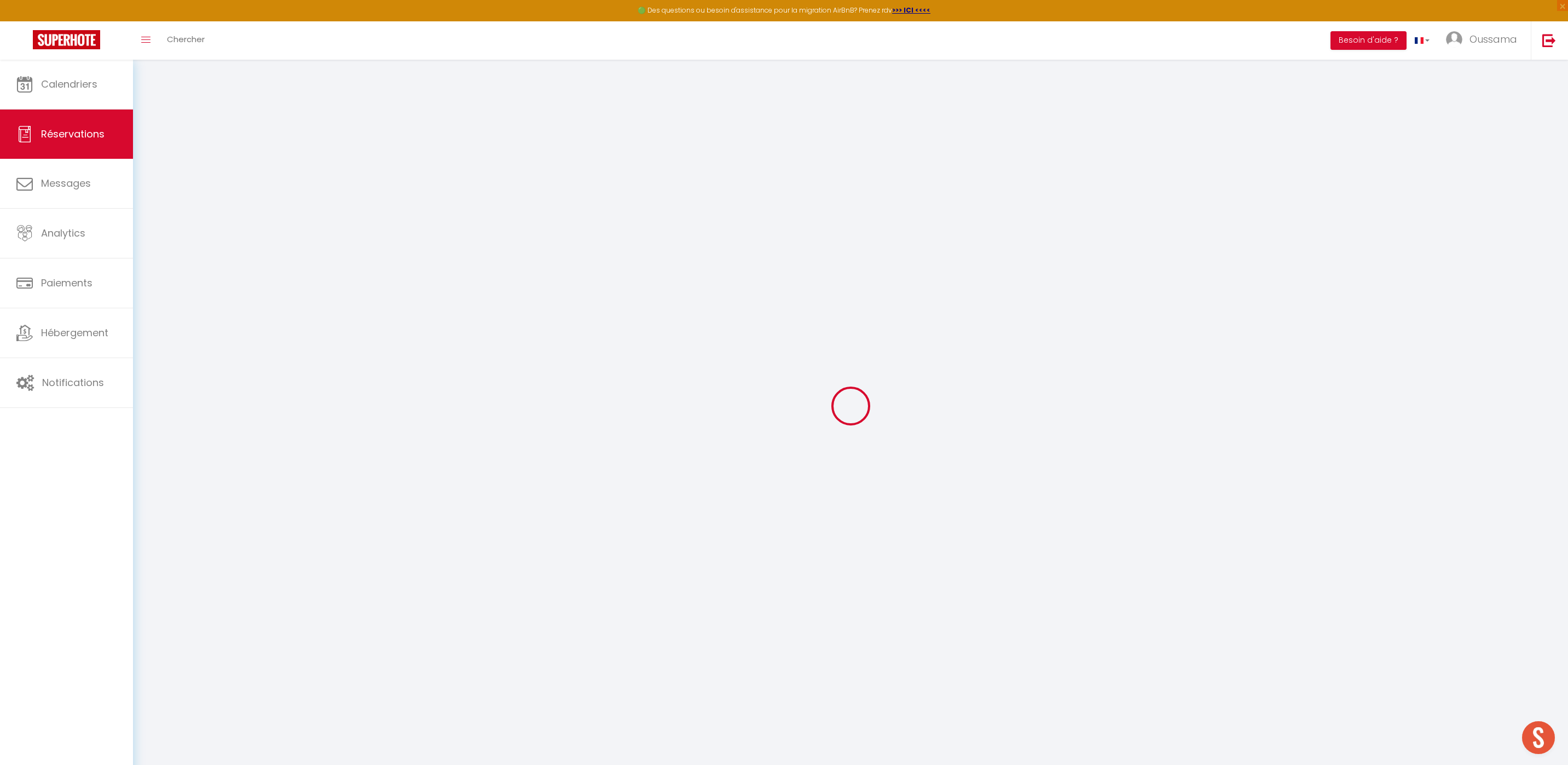
type input "باسل"
type input "فتيني"
type input "[EMAIL_ADDRESS][DOMAIN_NAME]"
type input "[PHONE_NUMBER]"
select select
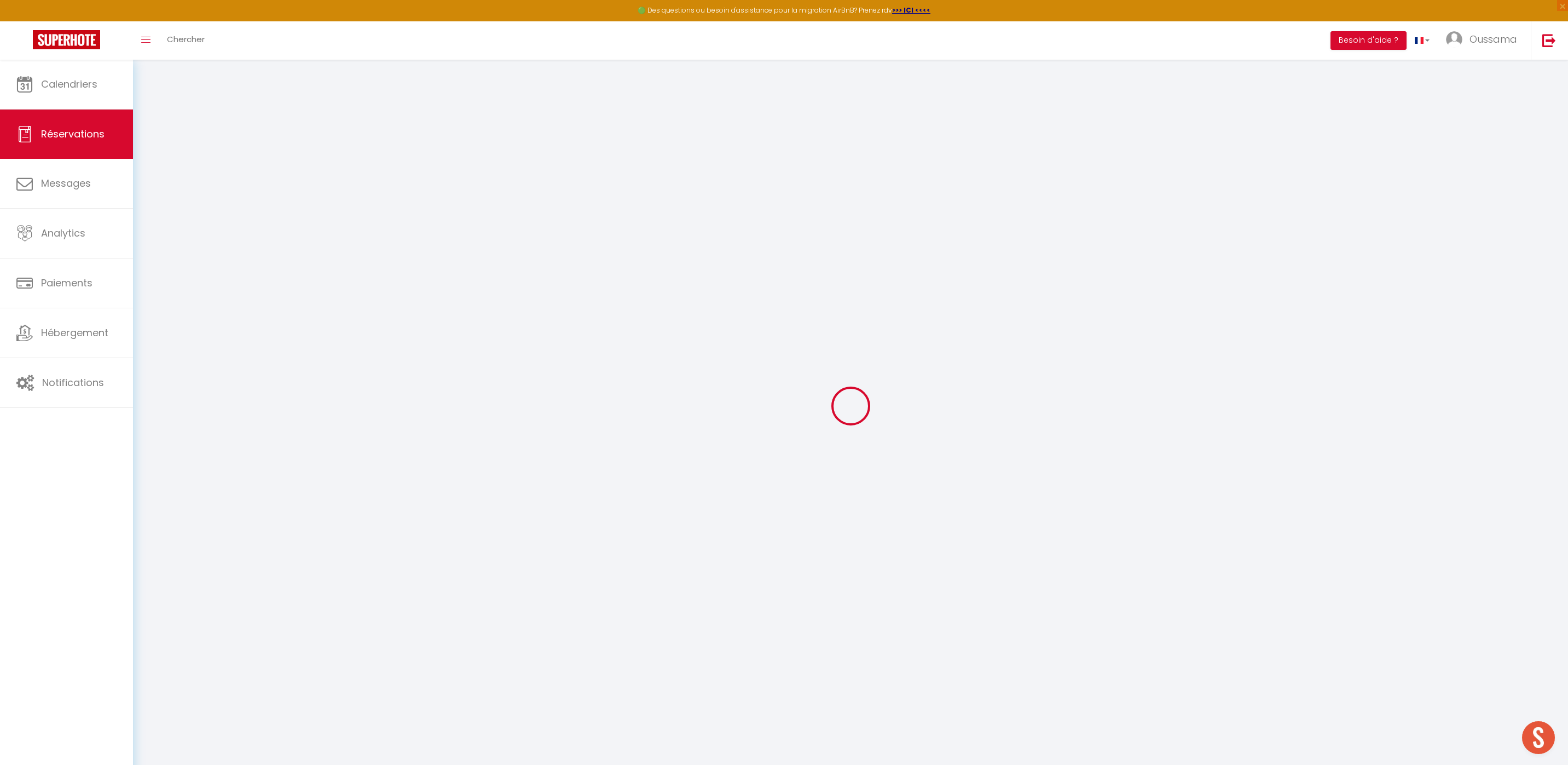
type input "18"
select select "51770"
select select "1"
select select
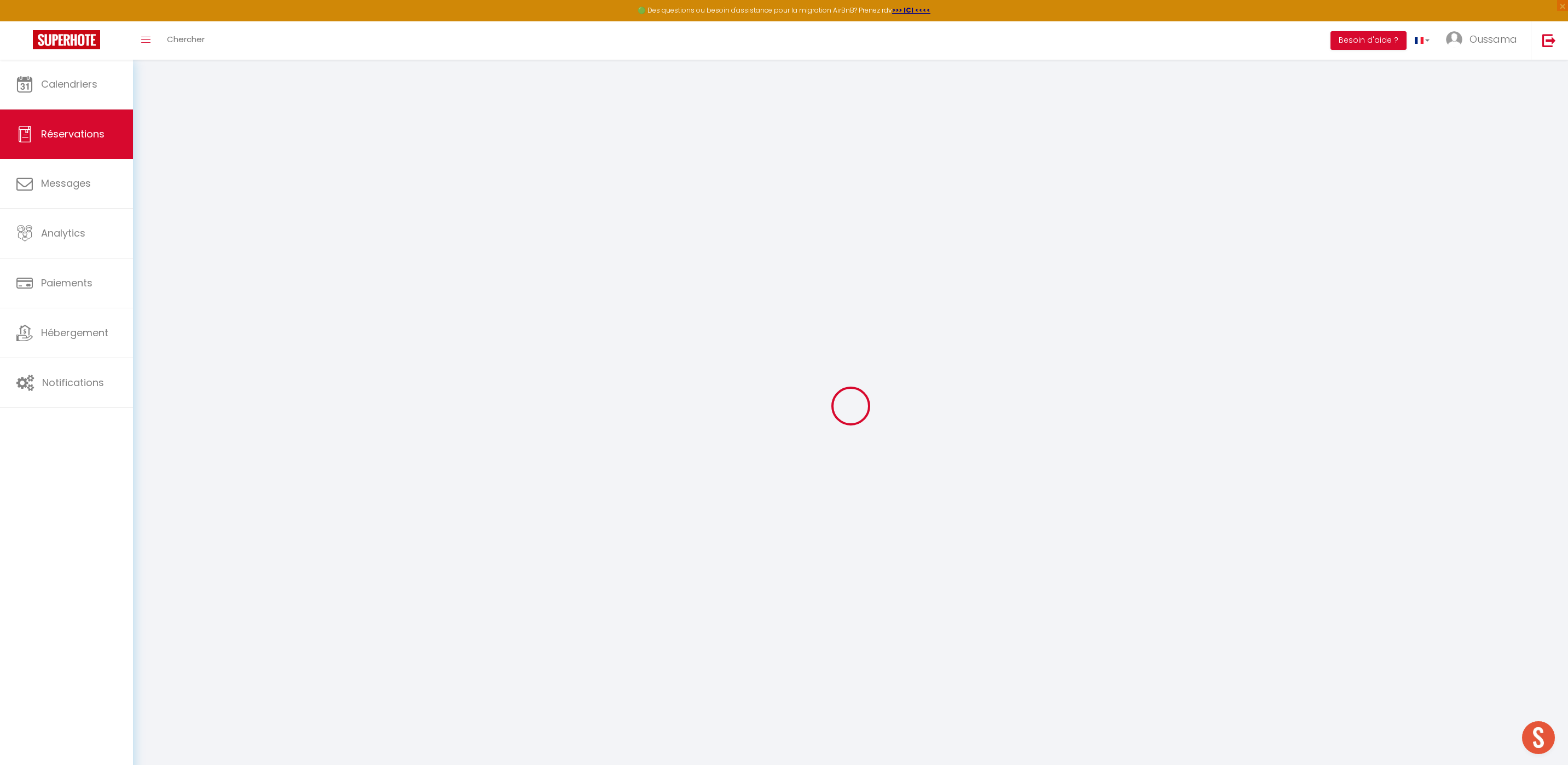
type input "2"
select select "12"
select select
type input "120"
checkbox input "false"
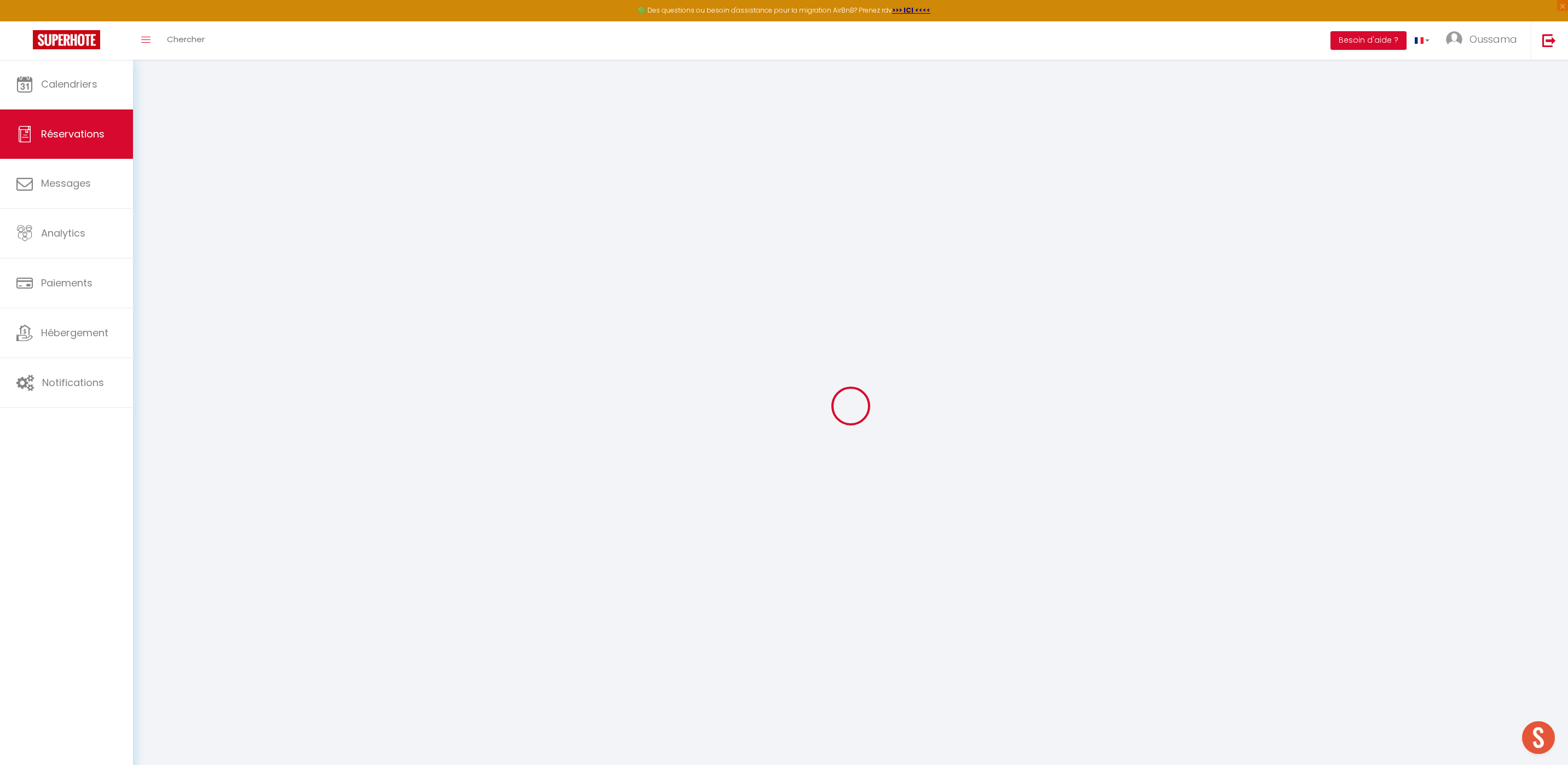
type input "0"
select select "1"
type input "0"
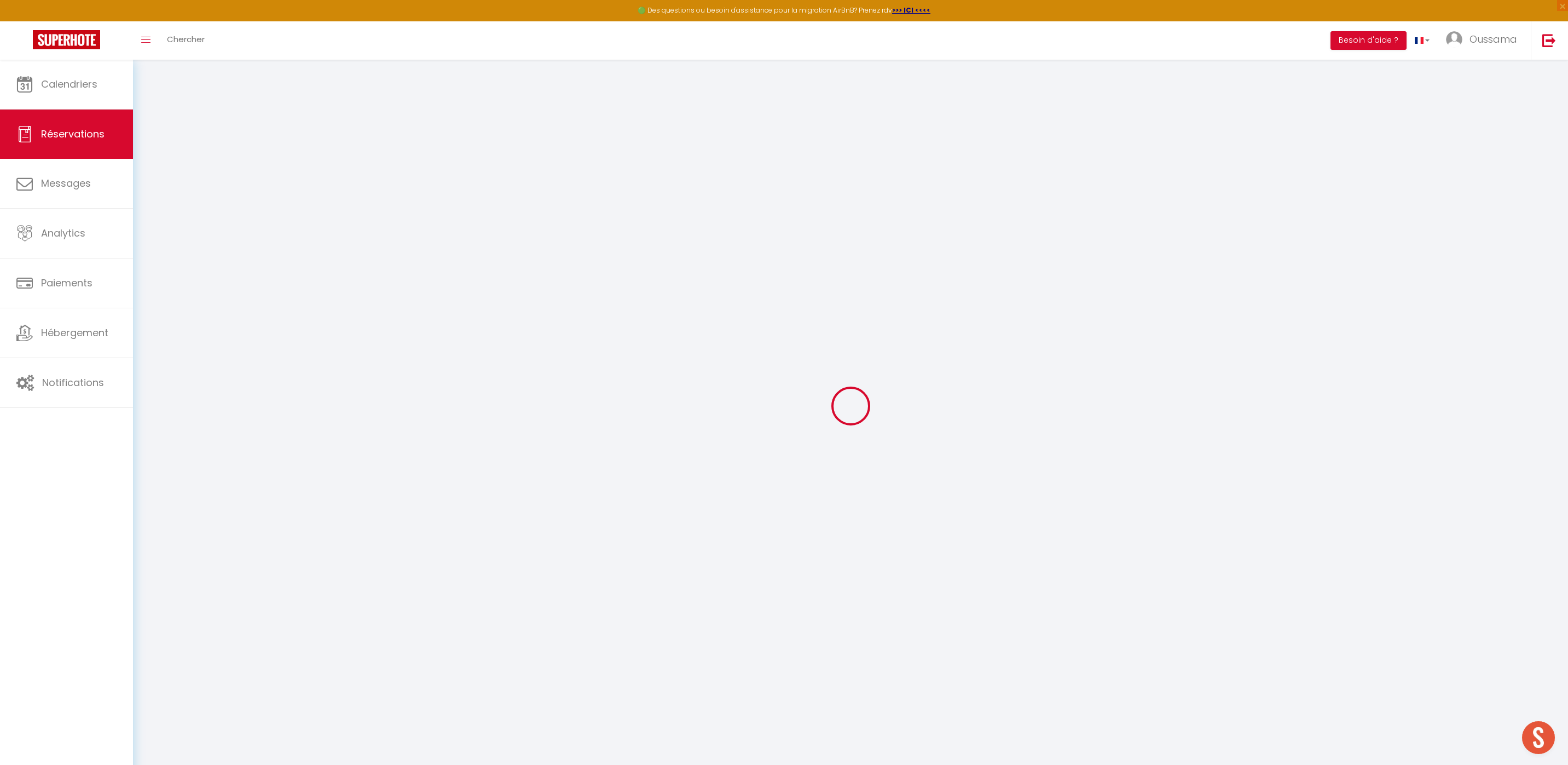
select select
select select "15"
checkbox input "false"
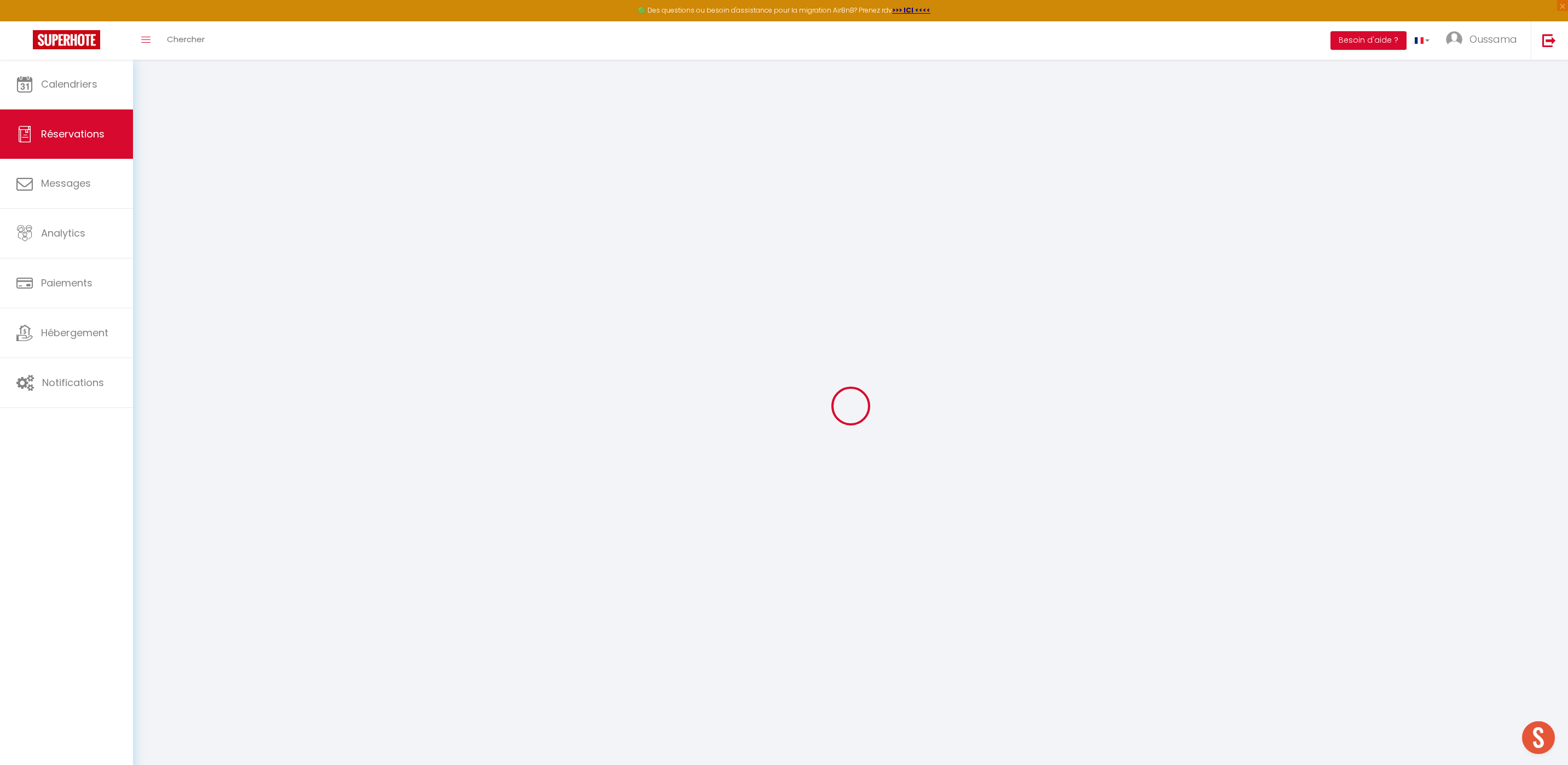
select select
checkbox input "false"
select select
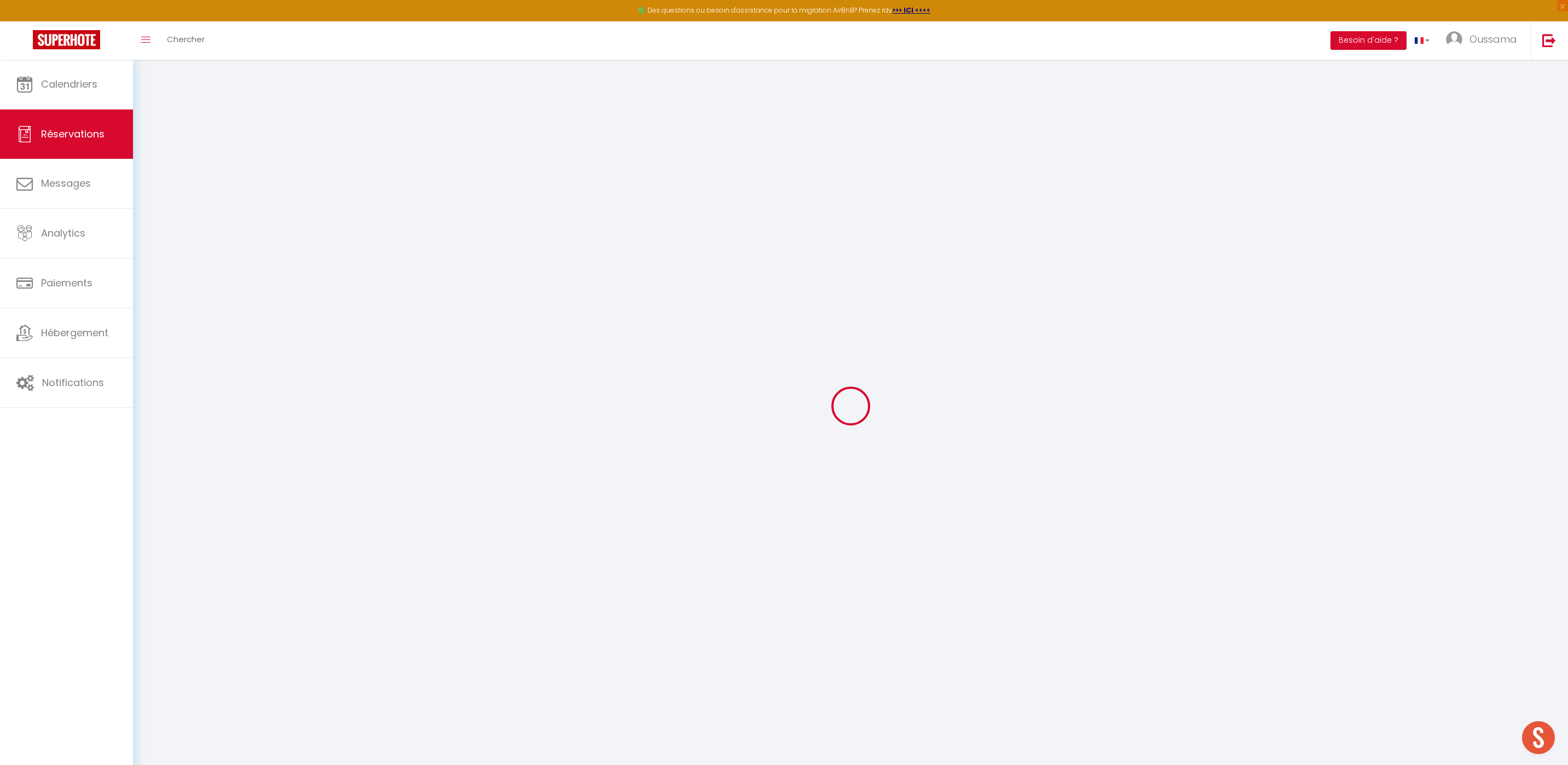
select select
checkbox input "false"
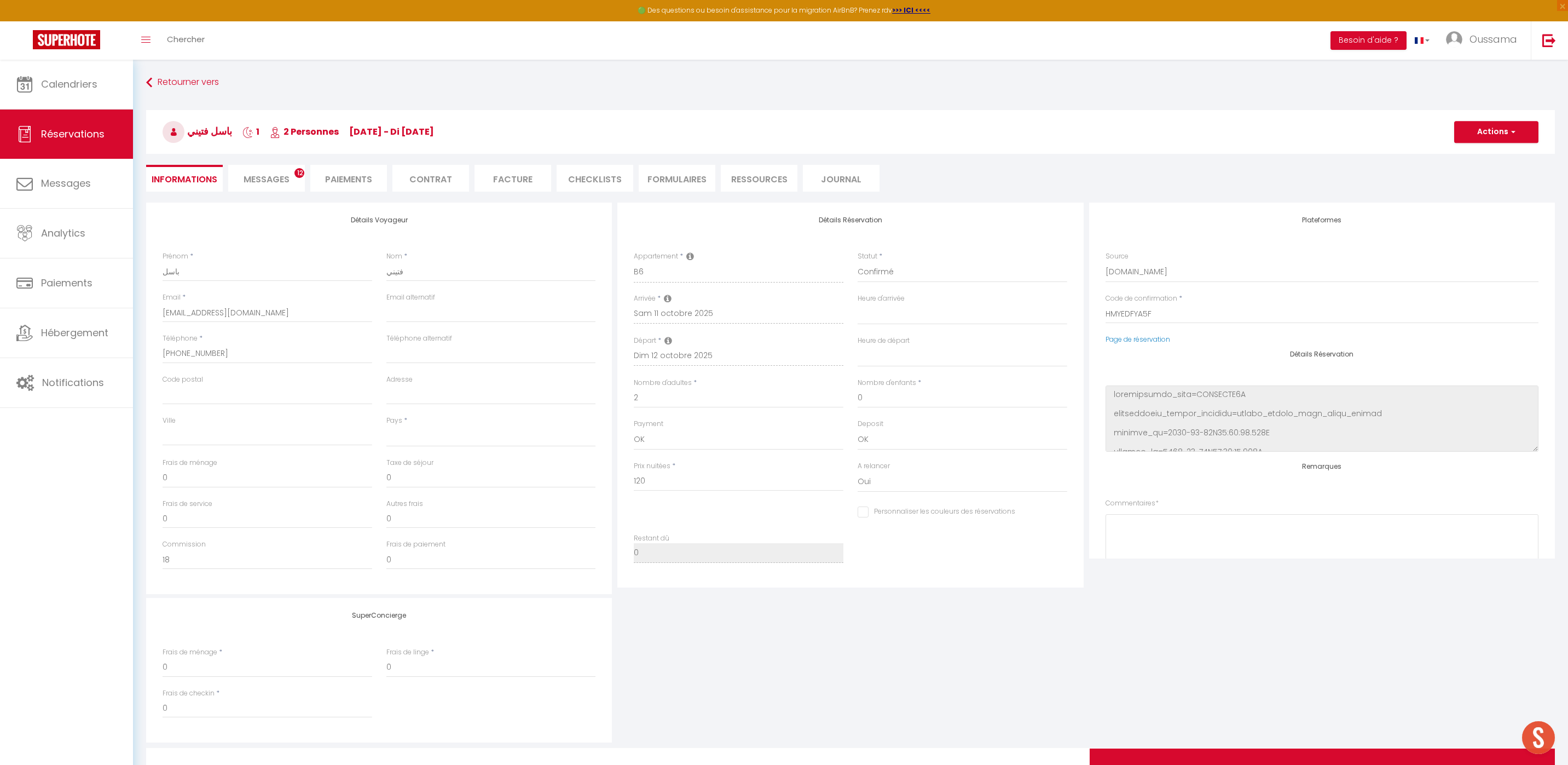
select select
checkbox input "false"
select select
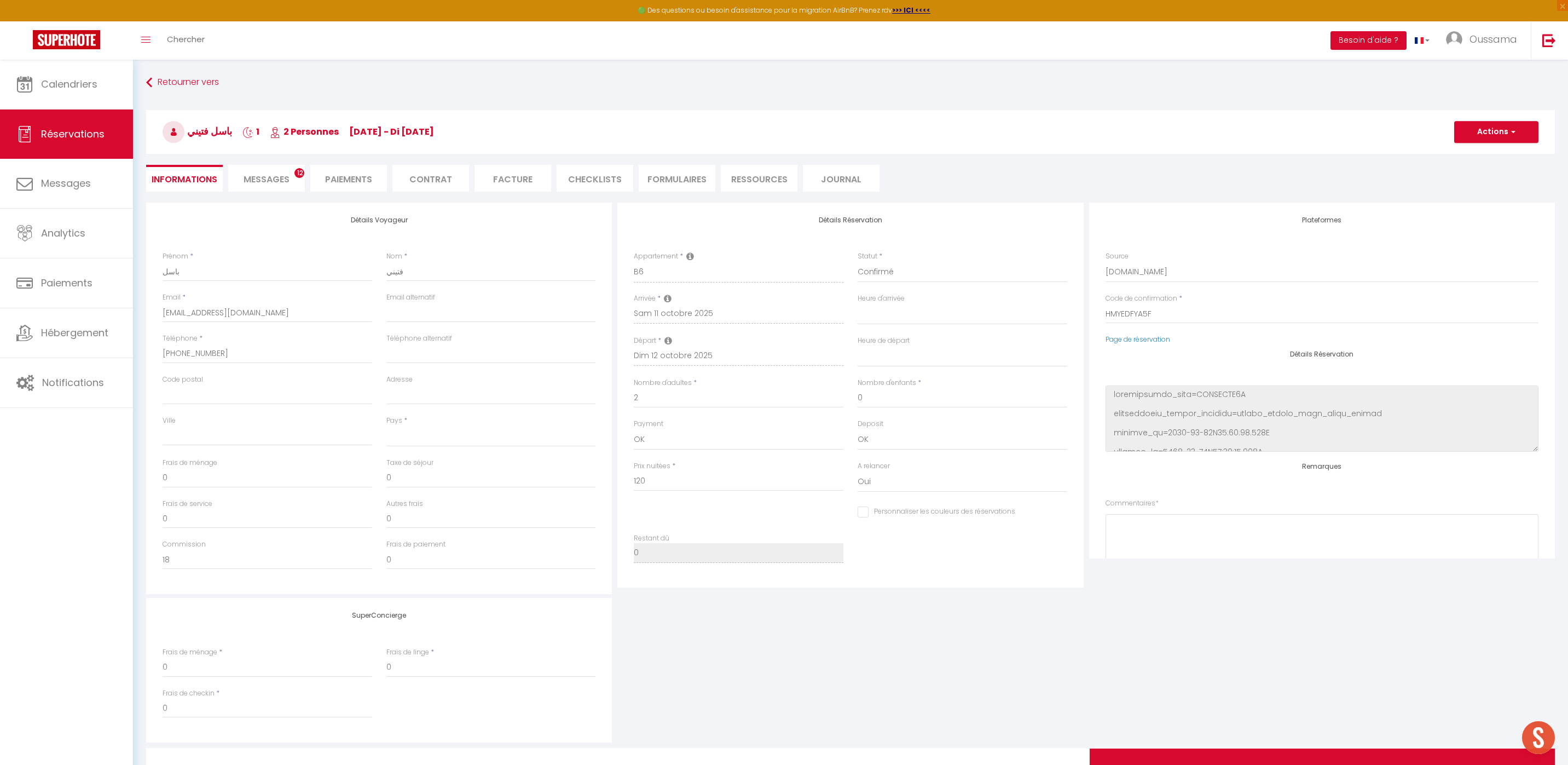
checkbox input "false"
select select
click at [1147, 339] on link "Page de réservation" at bounding box center [1138, 339] width 64 height 9
click at [229, 48] on div "Toggle menubar Chercher BUTTON Besoin d'aide ? Oussama Paramètres Équipe" at bounding box center [820, 40] width 1481 height 38
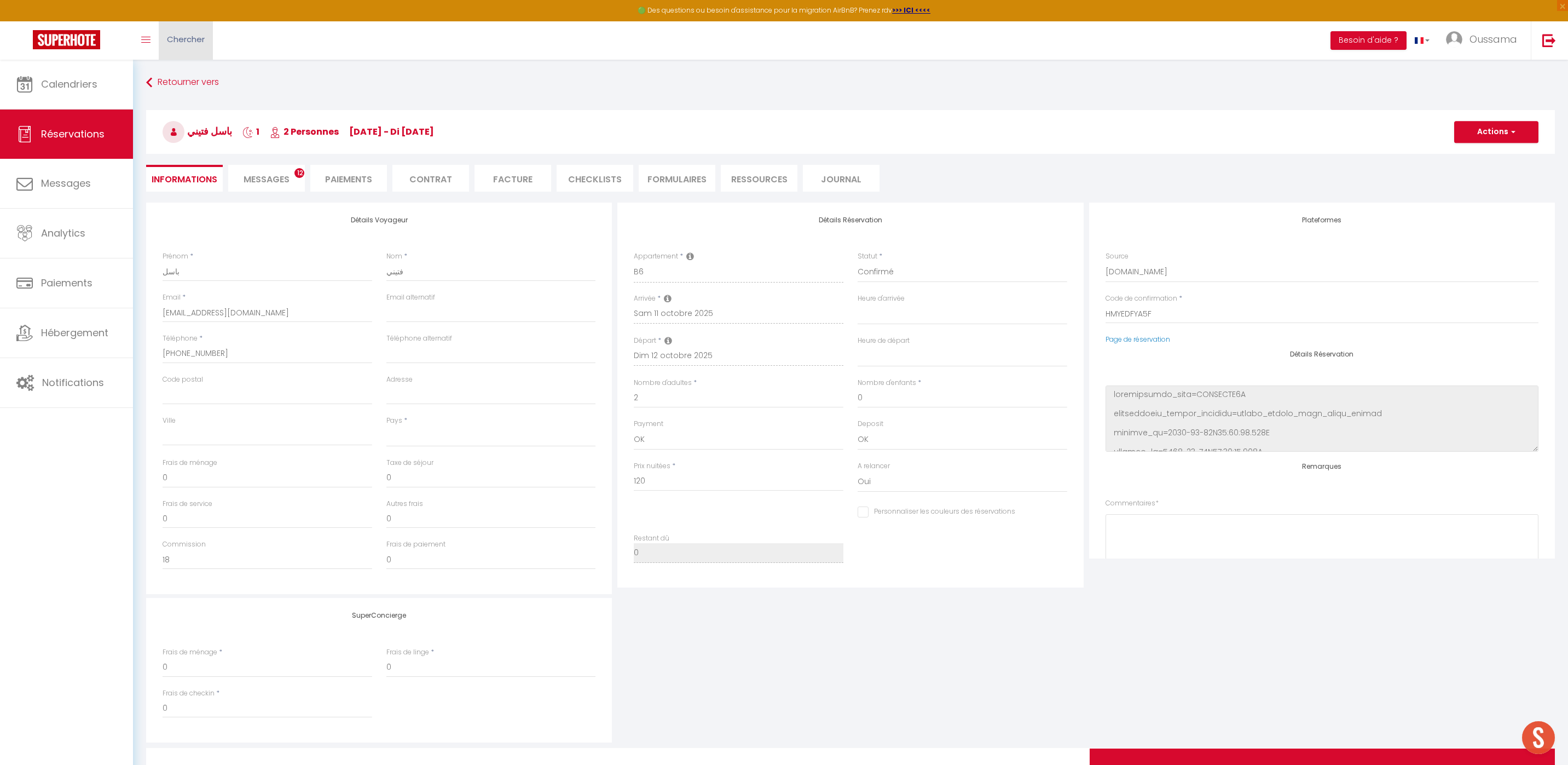
click at [207, 37] on link "Chercher" at bounding box center [186, 40] width 55 height 38
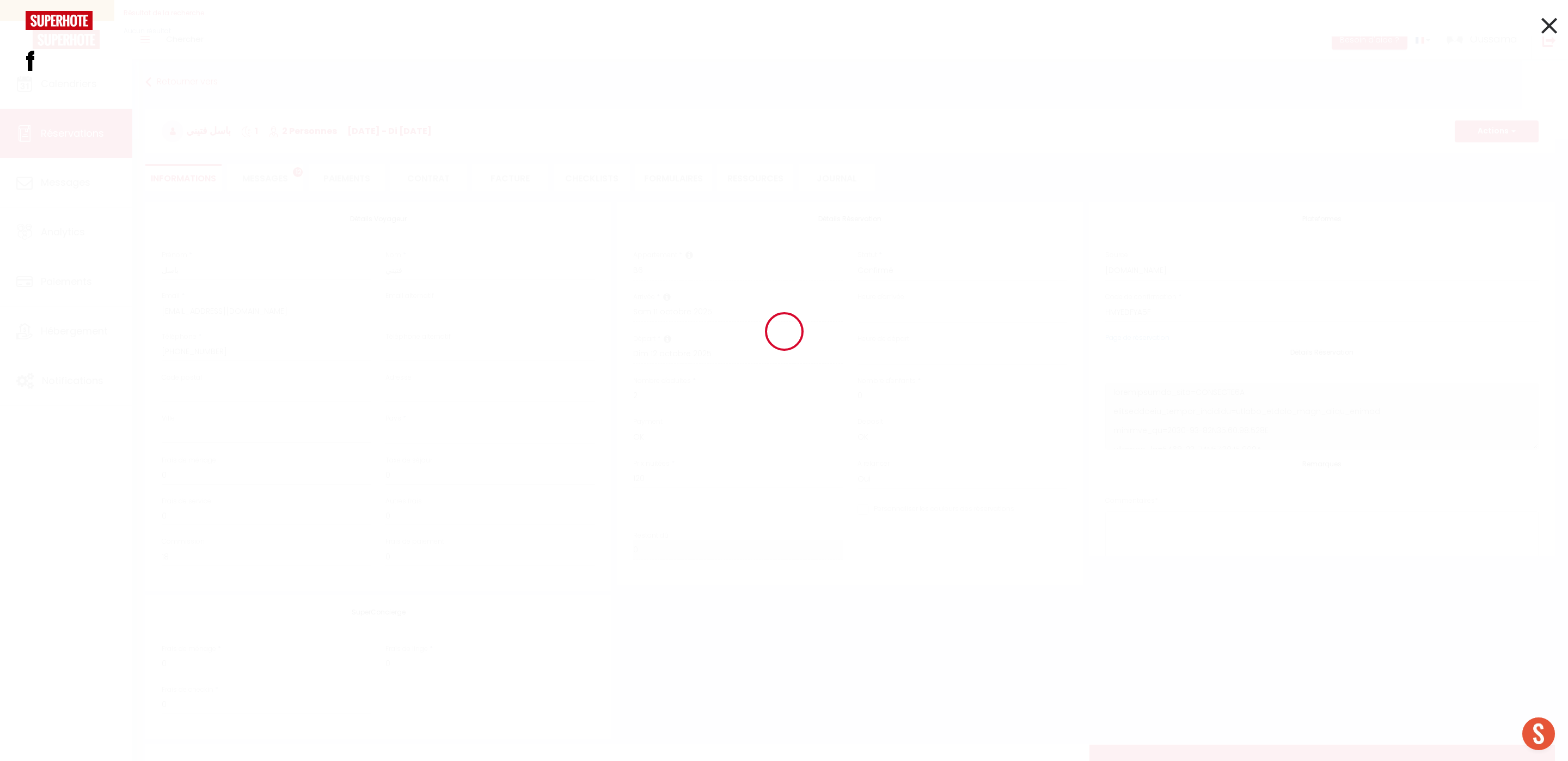
type input "f"
type input "h"
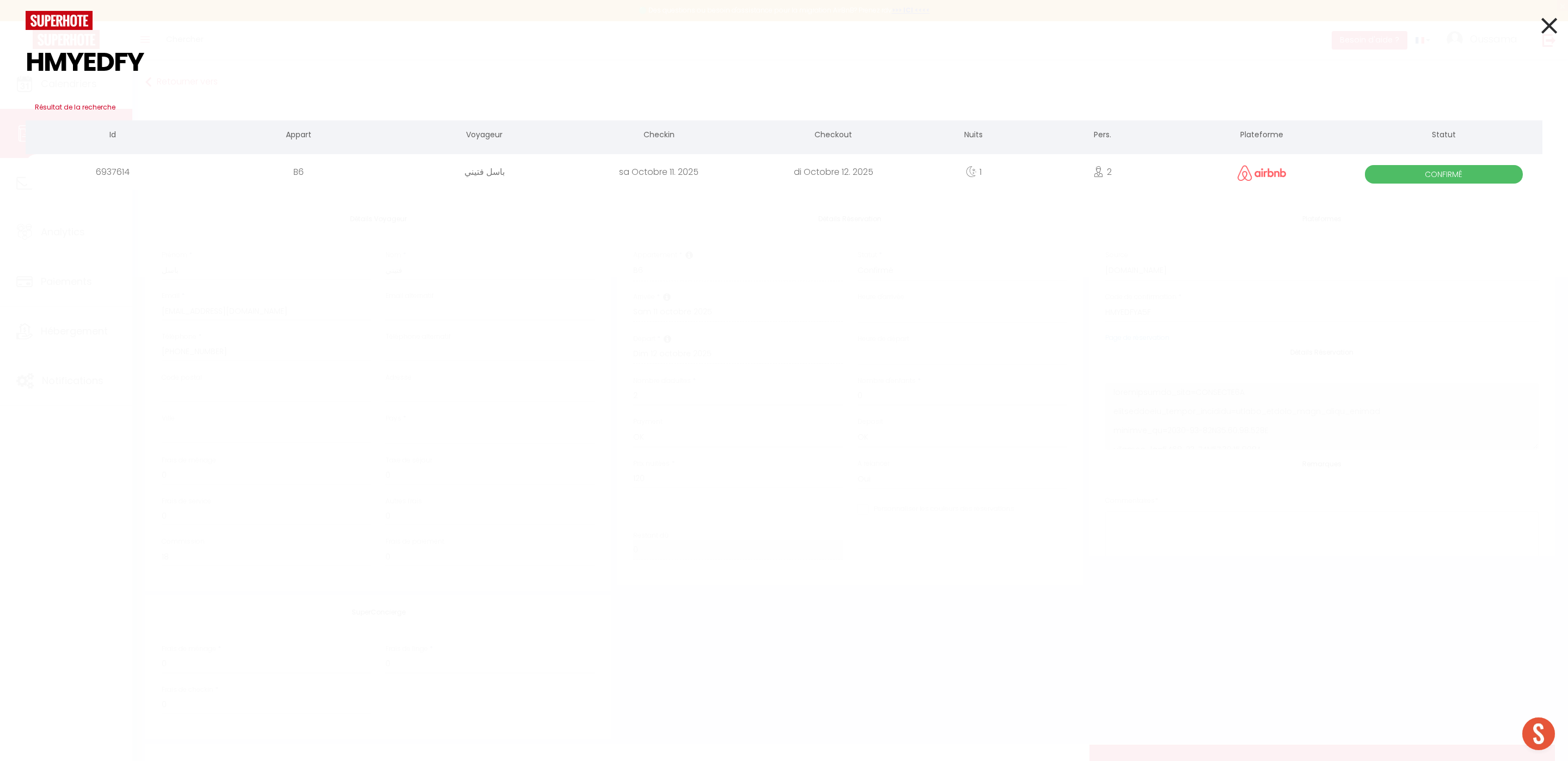
type input "HMYEDFY"
click at [483, 176] on div "باسل فتيني" at bounding box center [484, 172] width 174 height 36
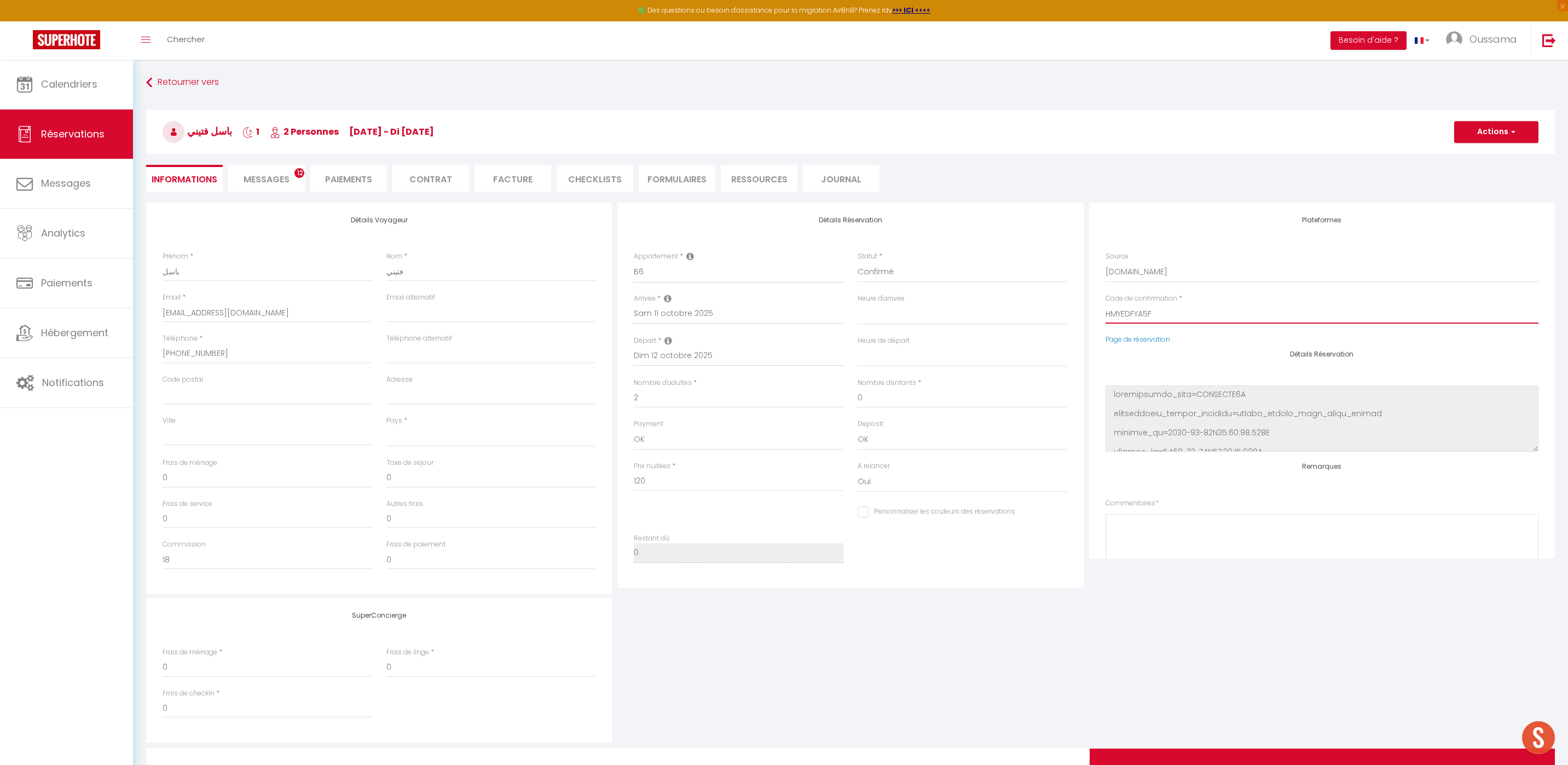
drag, startPoint x: 1155, startPoint y: 313, endPoint x: 1103, endPoint y: 316, distance: 52.1
click at [1103, 316] on div "Code de confirmation * HMYEDFYA5F" at bounding box center [1322, 314] width 448 height 41
click at [1162, 316] on input "HMYEDFYA5F" at bounding box center [1322, 313] width 433 height 20
click at [1155, 367] on div "Détails Réservation" at bounding box center [1322, 401] width 433 height 101
